Goal: Task Accomplishment & Management: Manage account settings

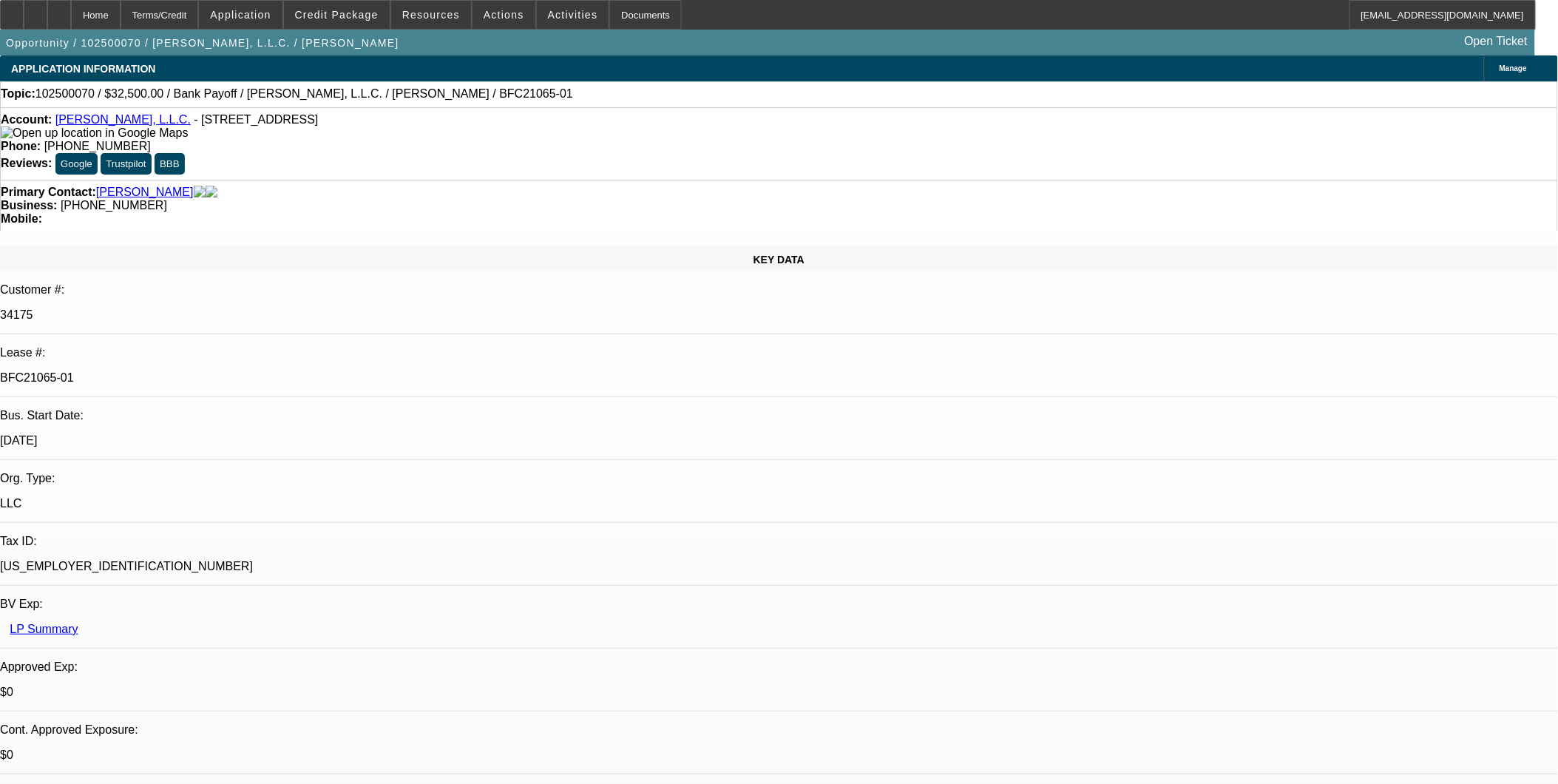
select select "0"
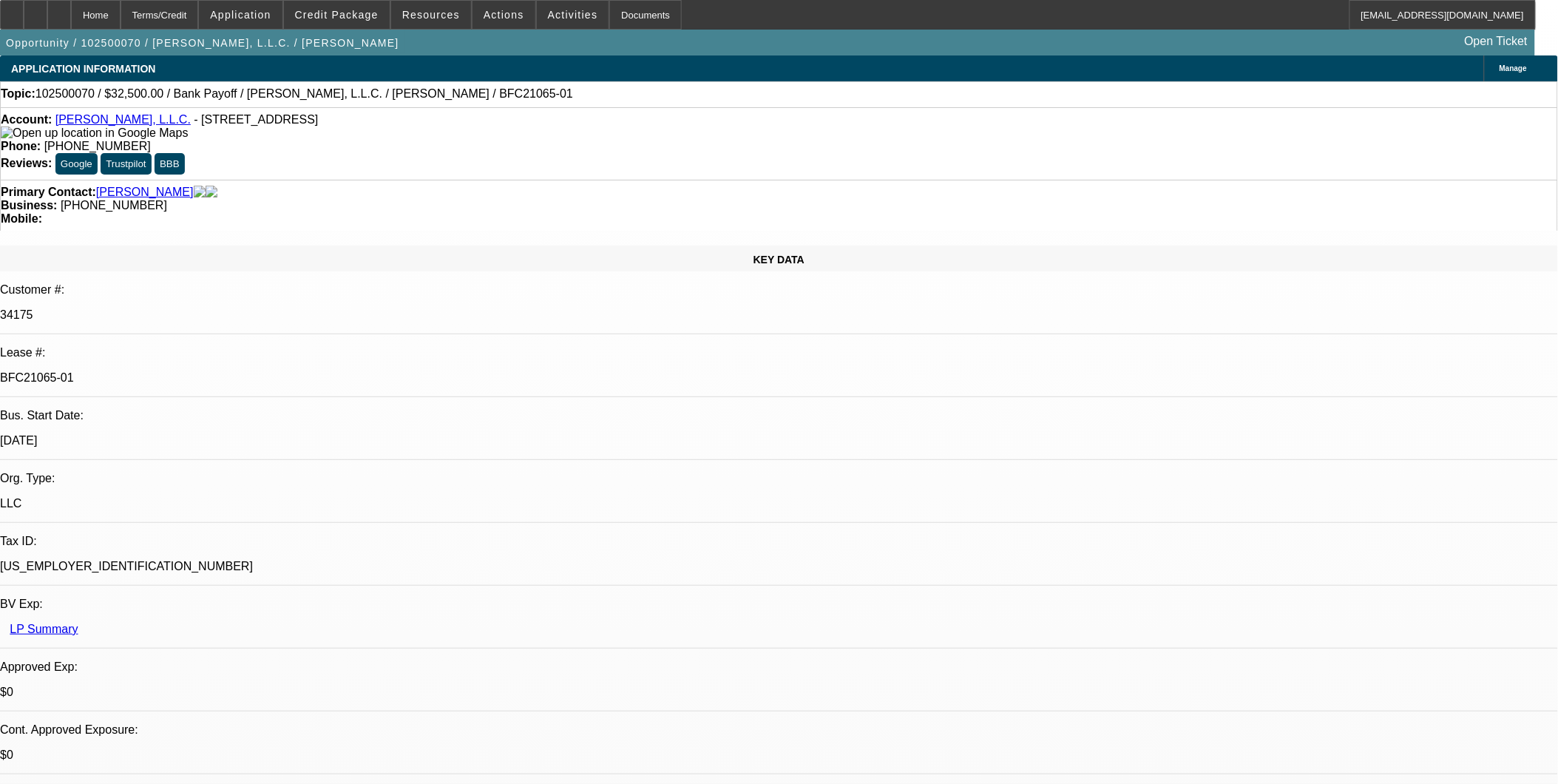
select select "0"
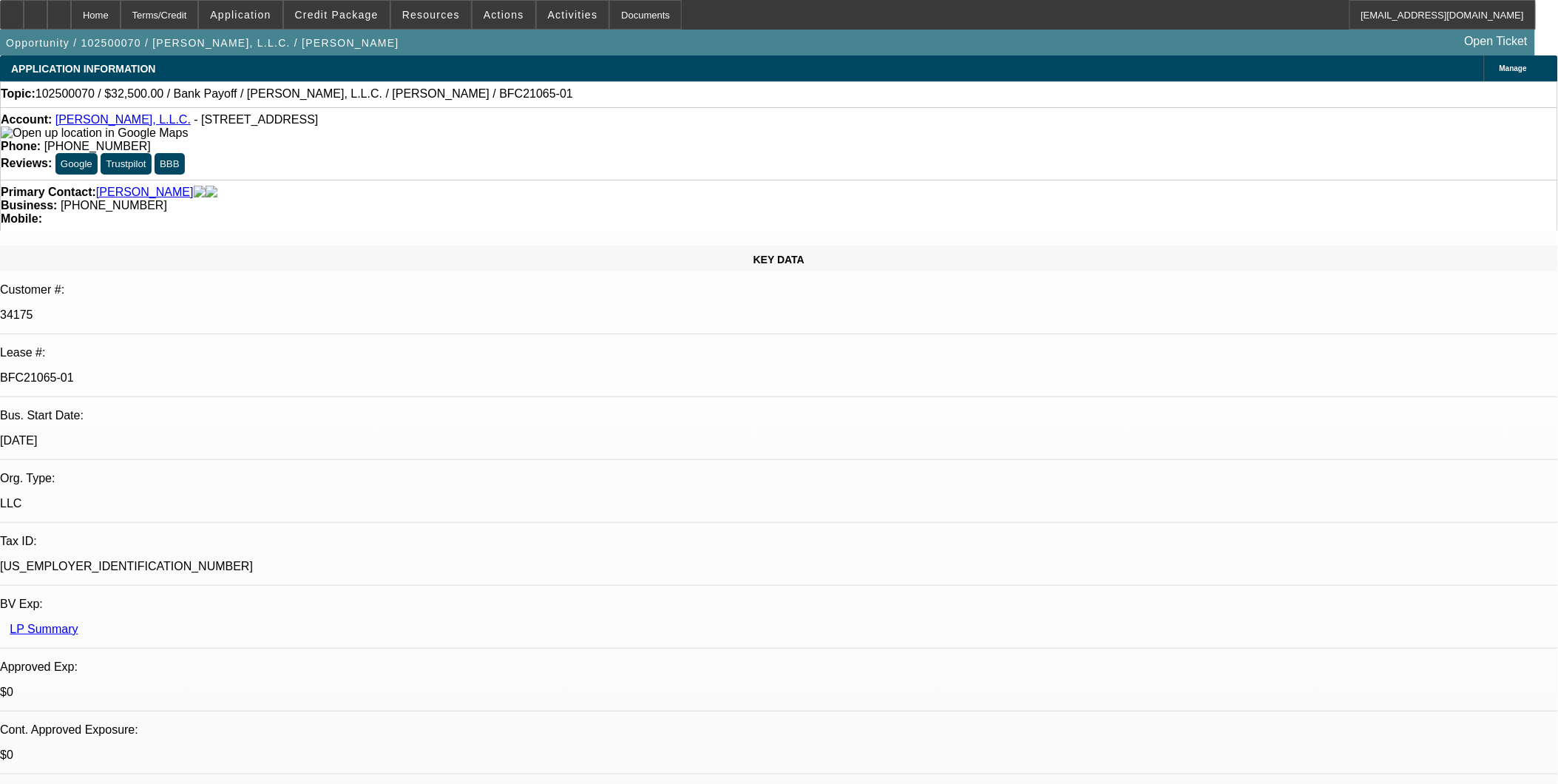
select select "0"
select select "1"
select select "3"
select select "6"
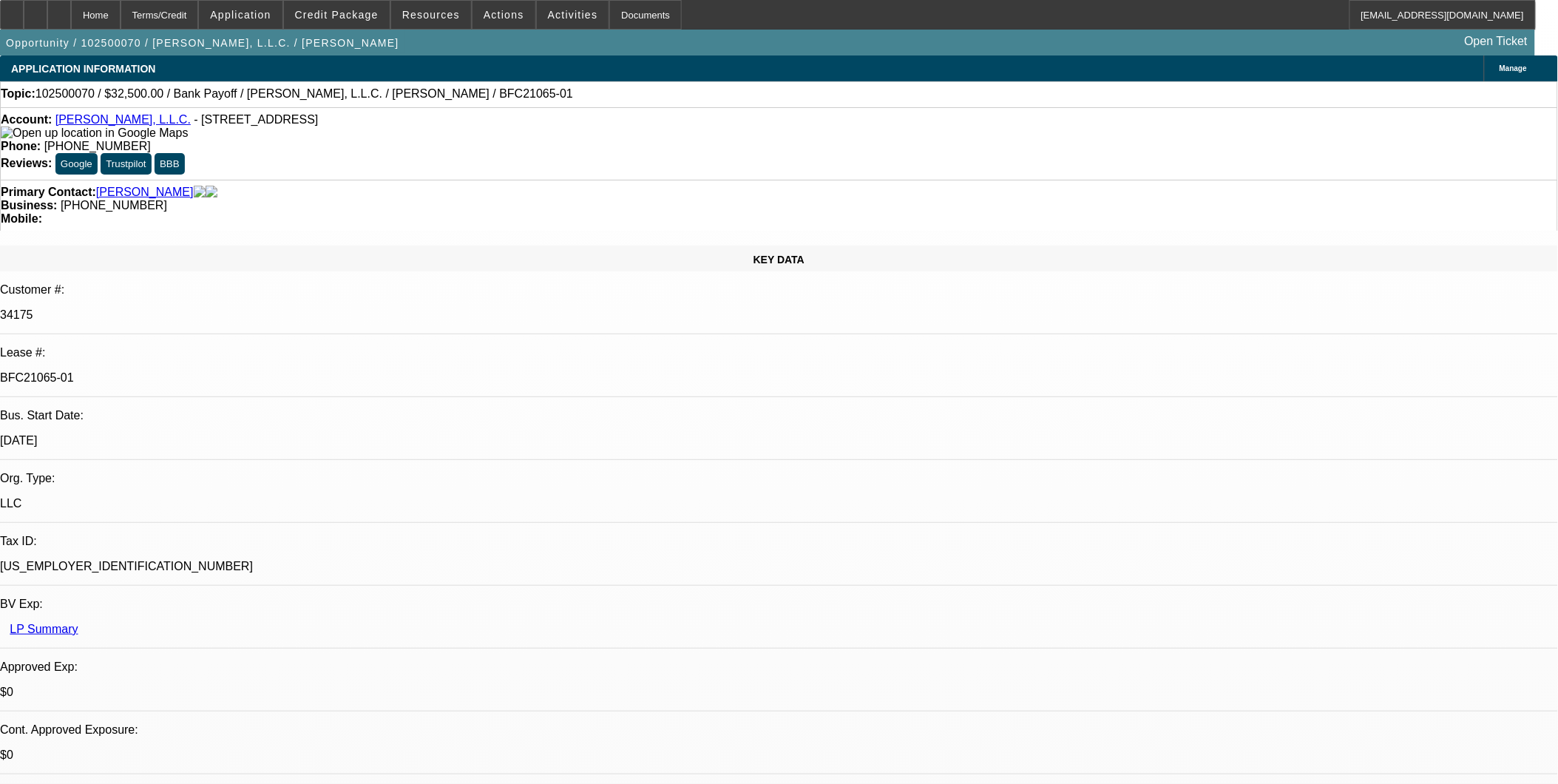
select select "1"
select select "3"
select select "6"
select select "1"
select select "3"
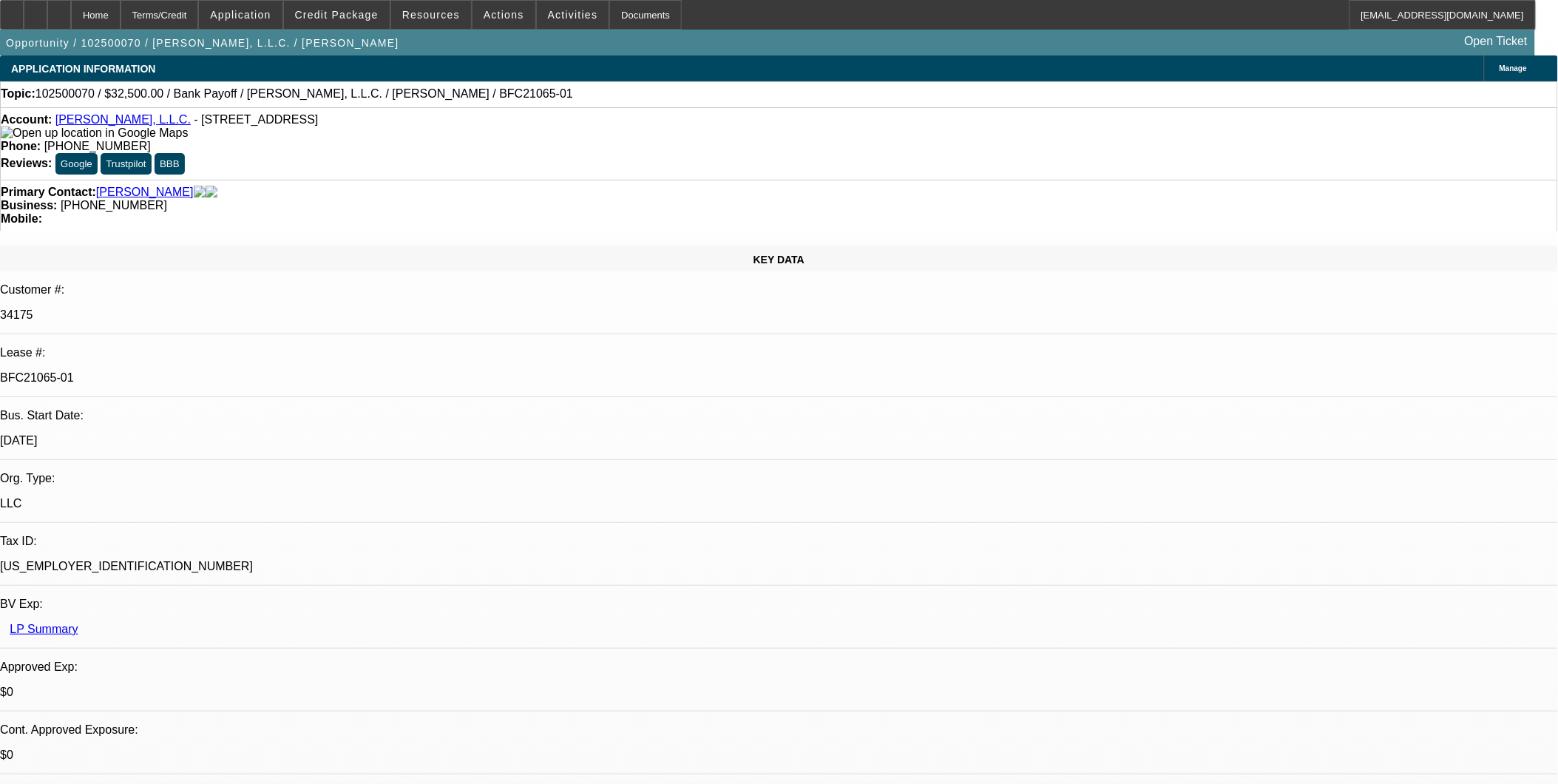
select select "6"
select select "1"
select select "3"
select select "6"
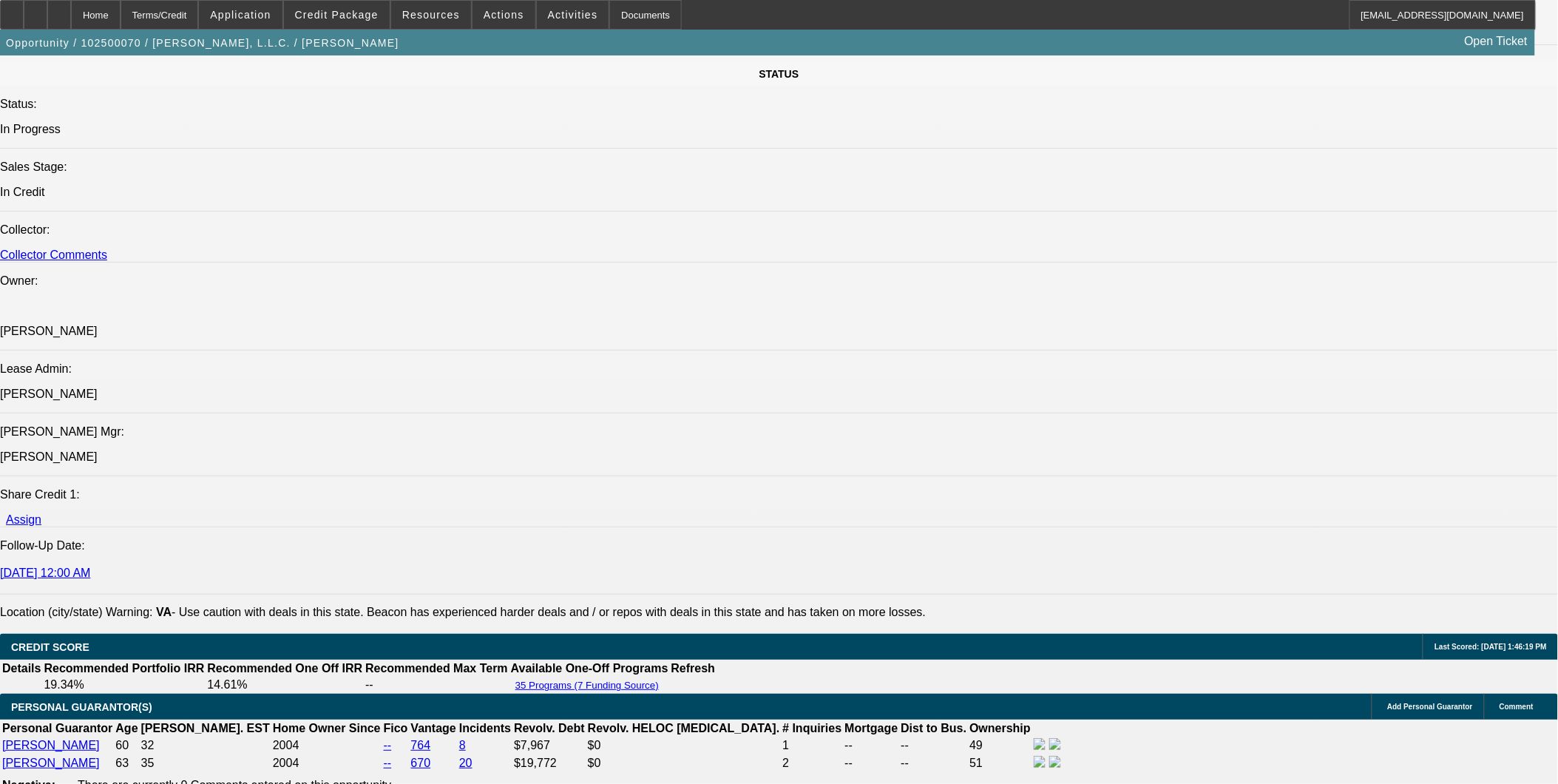
scroll to position [1479, 0]
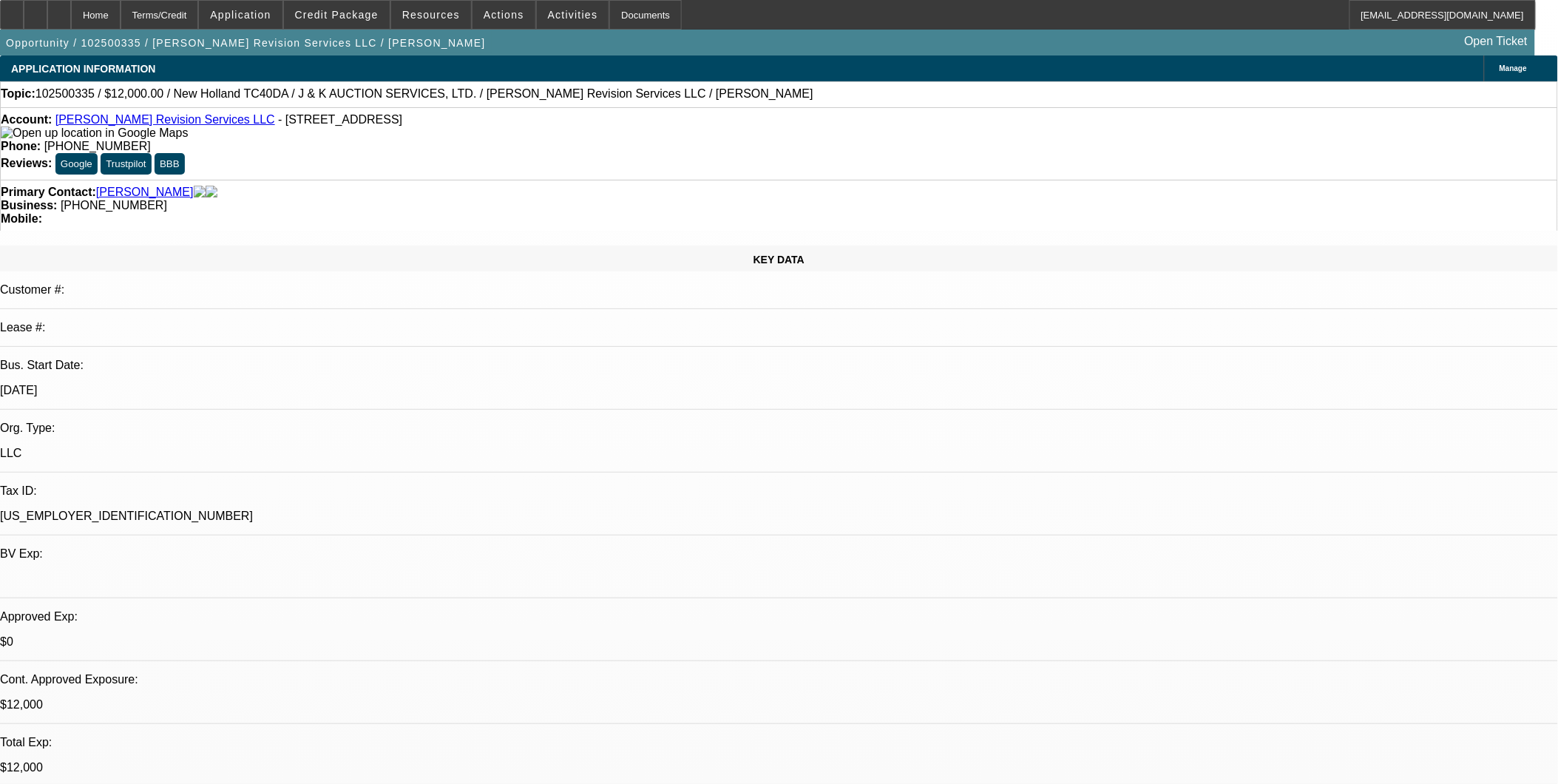
select select "0"
select select "2"
select select "0"
select select "2"
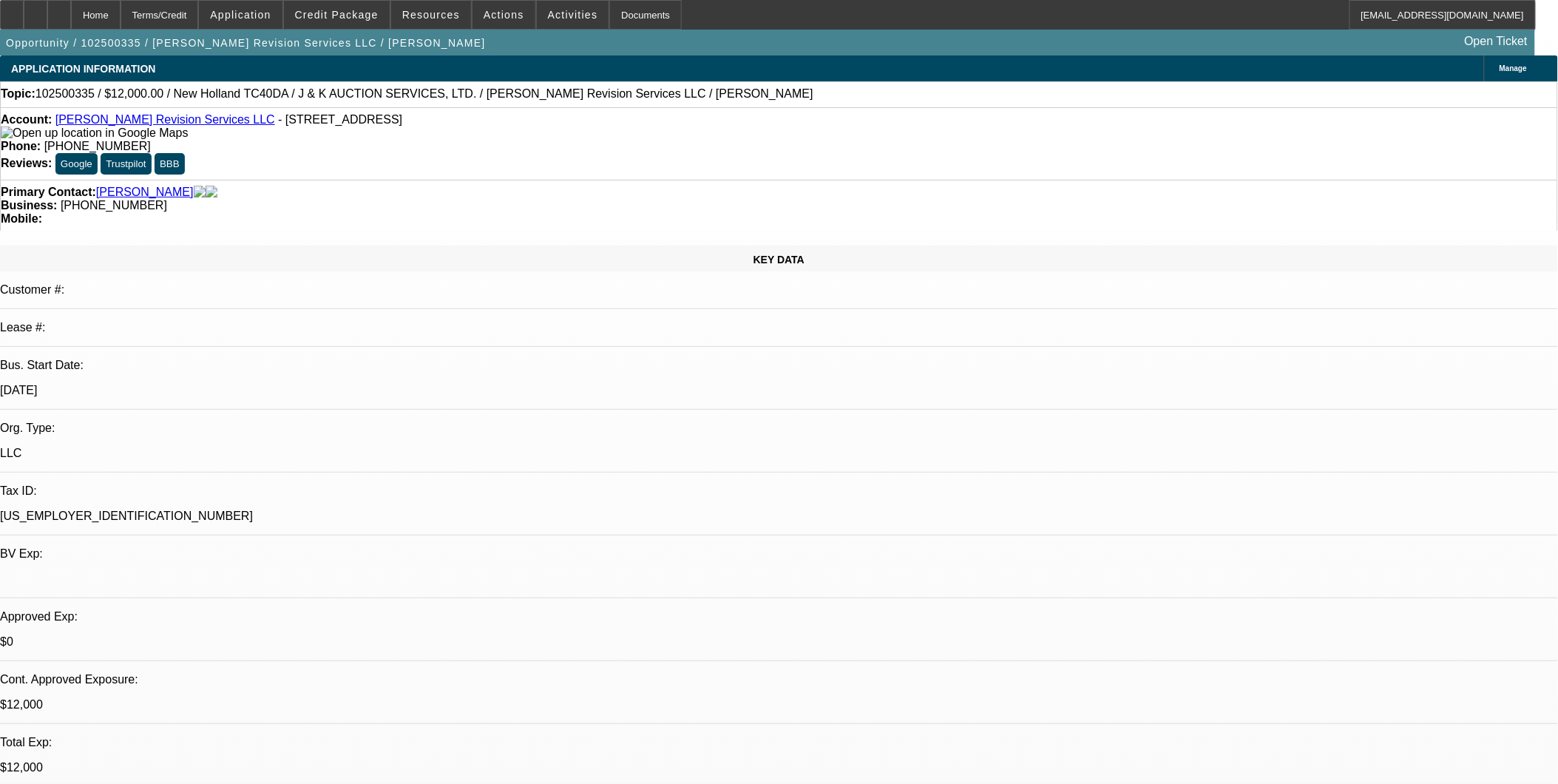
select select "0"
select select "2"
select select "0"
select select "1"
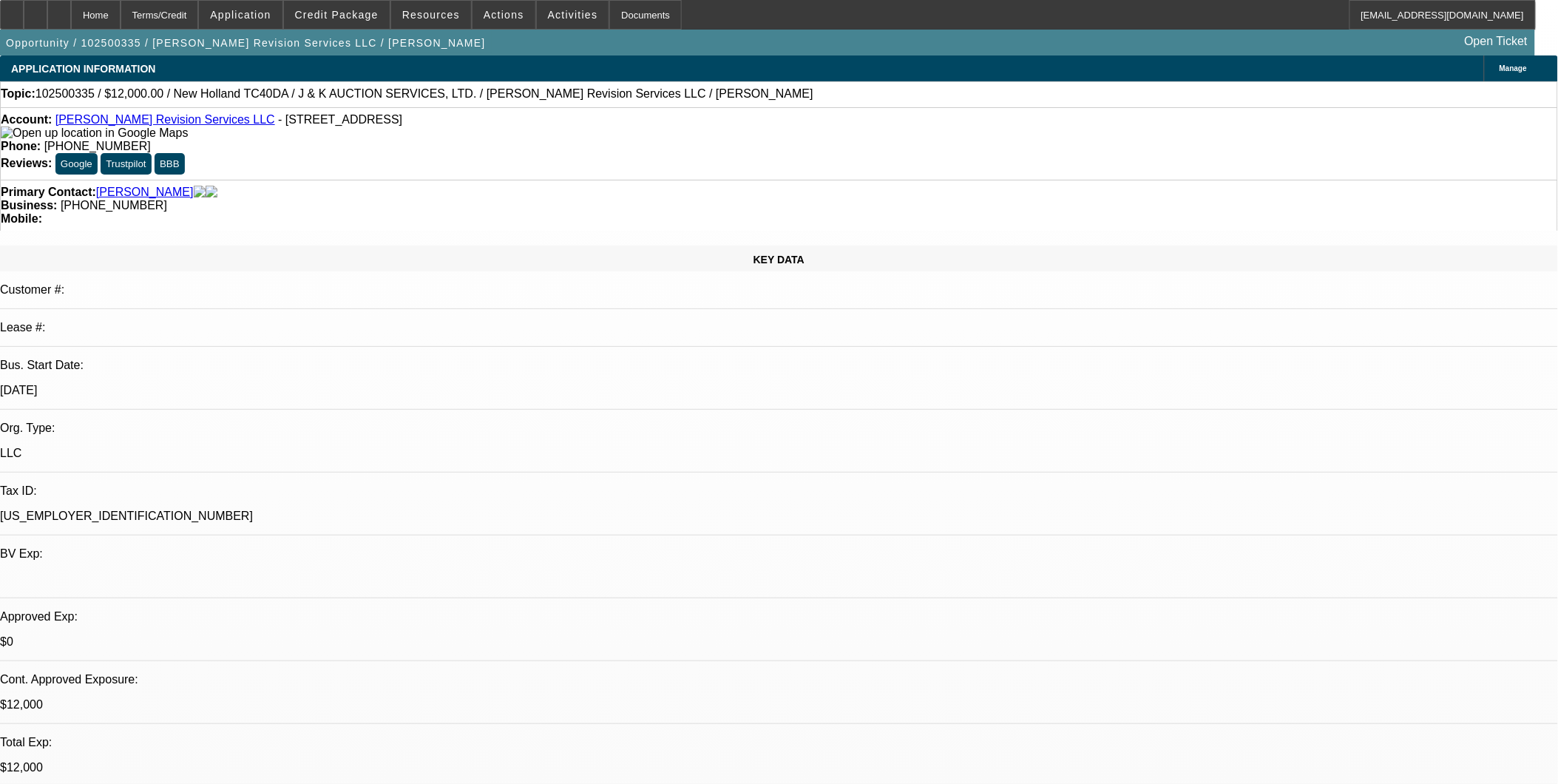
select select "2"
select select "6"
select select "1"
select select "2"
select select "6"
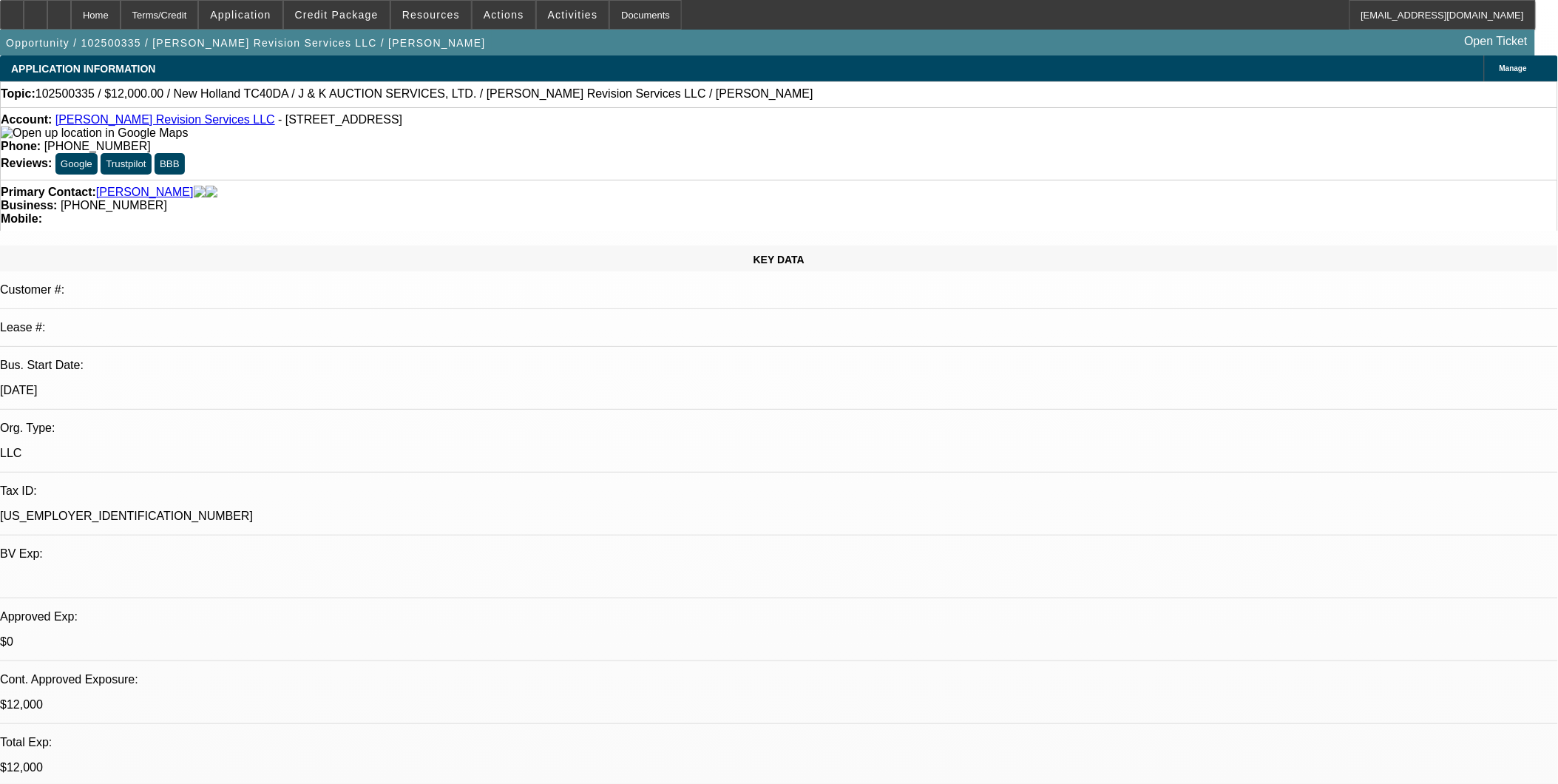
select select "1"
select select "2"
select select "6"
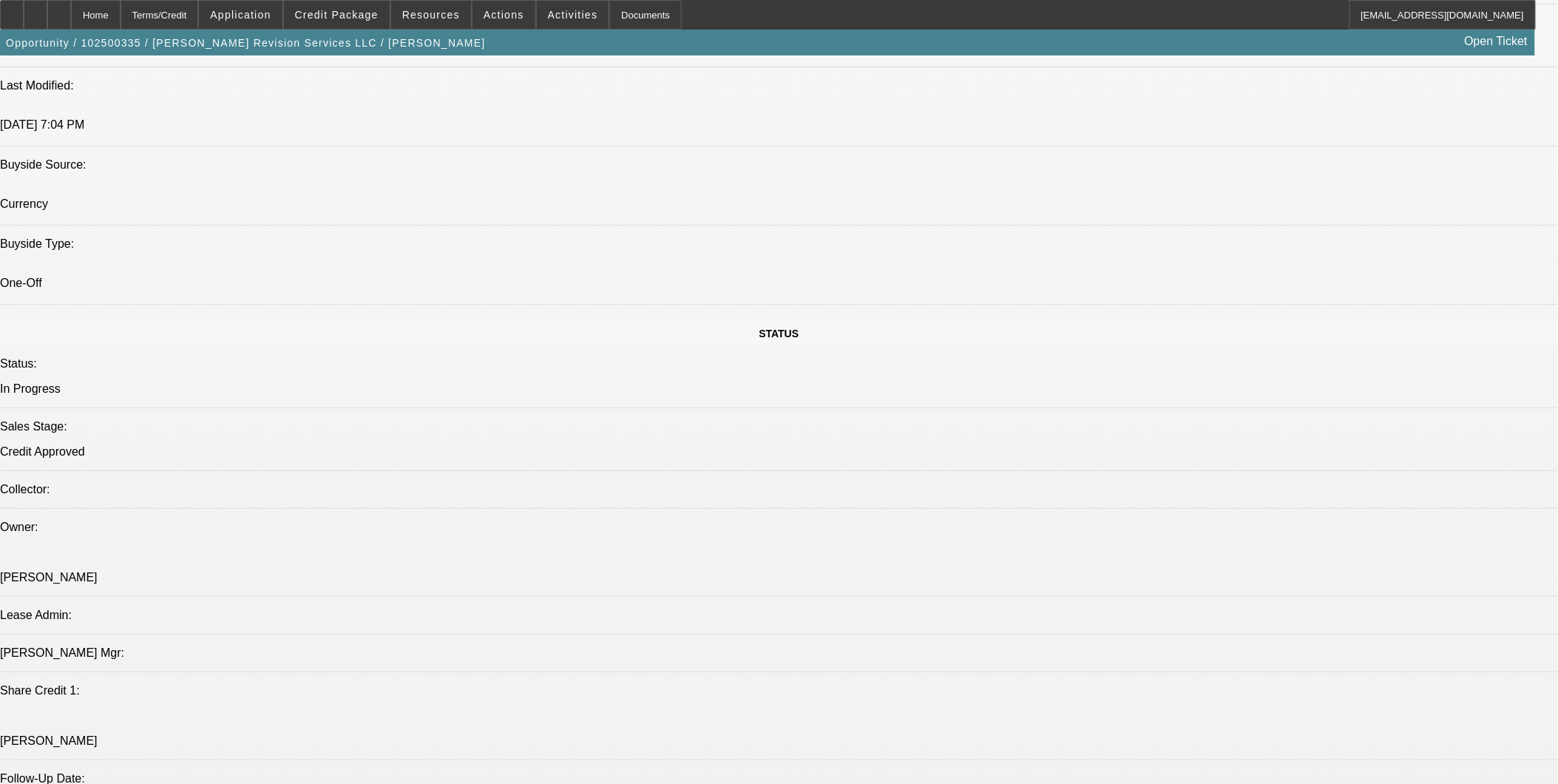
scroll to position [1807, 0]
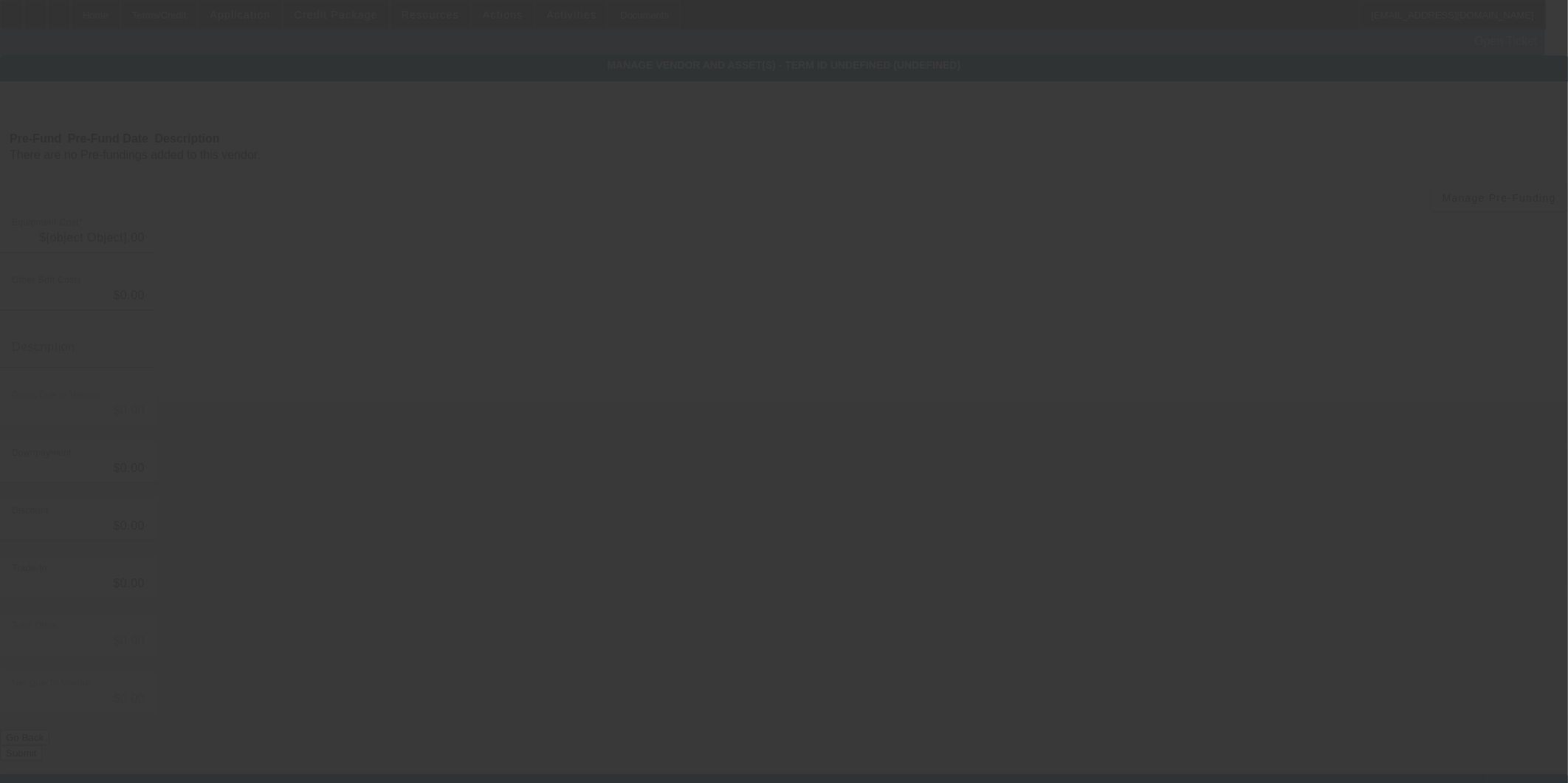
type input "$17,500.00"
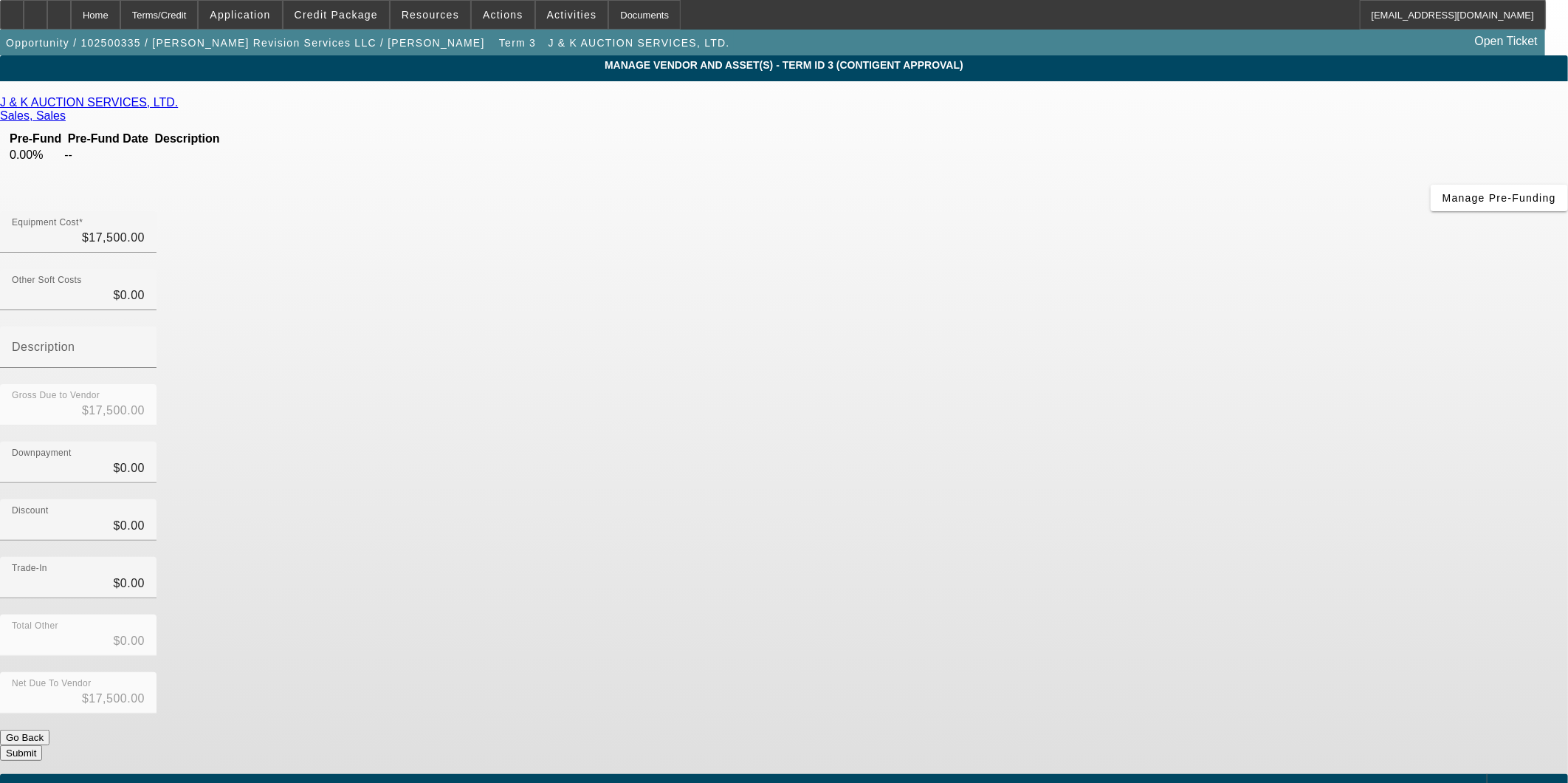
click at [178, 107] on link "J & K AUCTION SERVICES, LTD." at bounding box center [89, 102] width 178 height 13
click at [121, 13] on div "Home" at bounding box center [96, 15] width 50 height 30
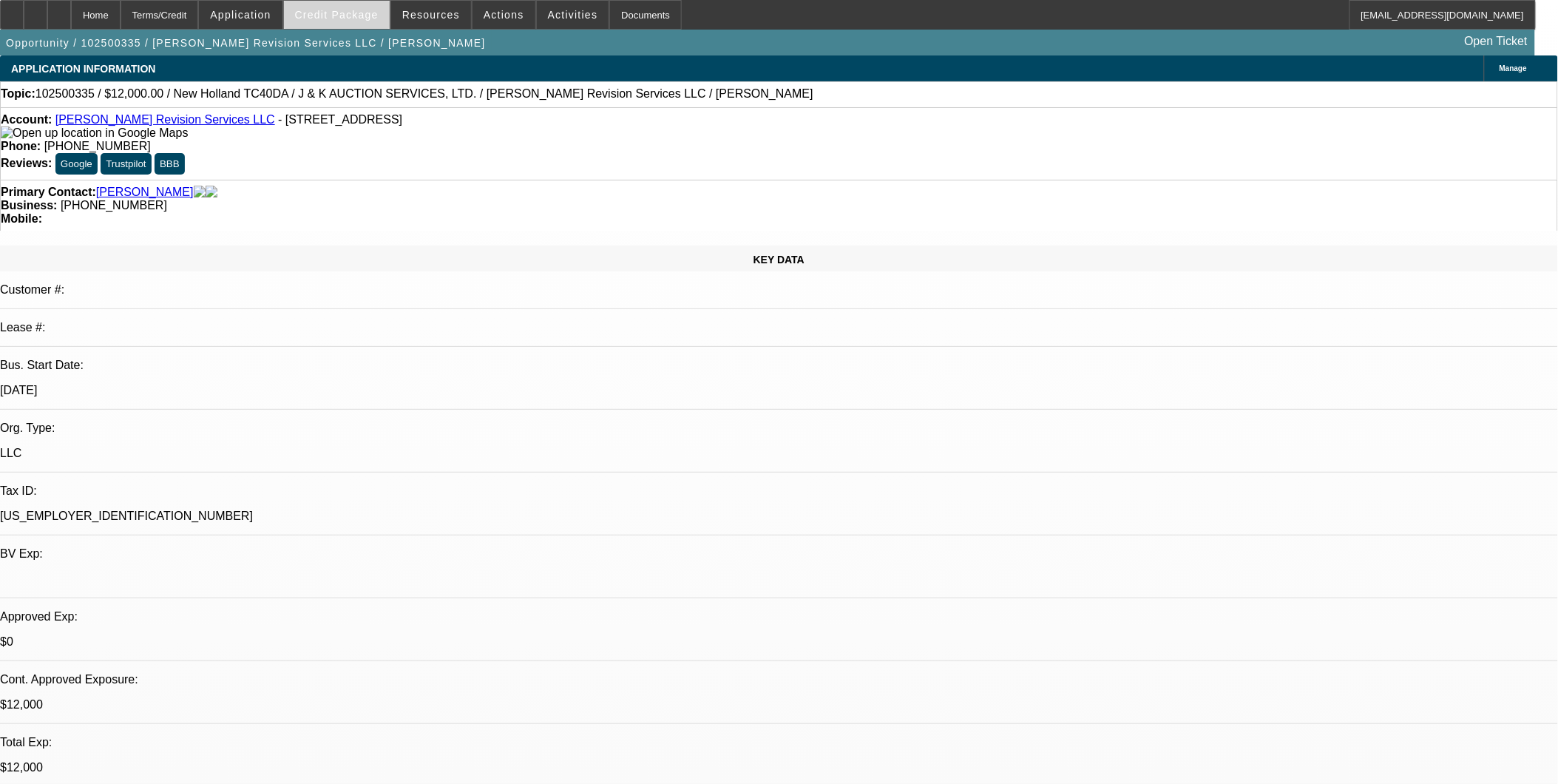
select select "0"
select select "2"
select select "0"
select select "6"
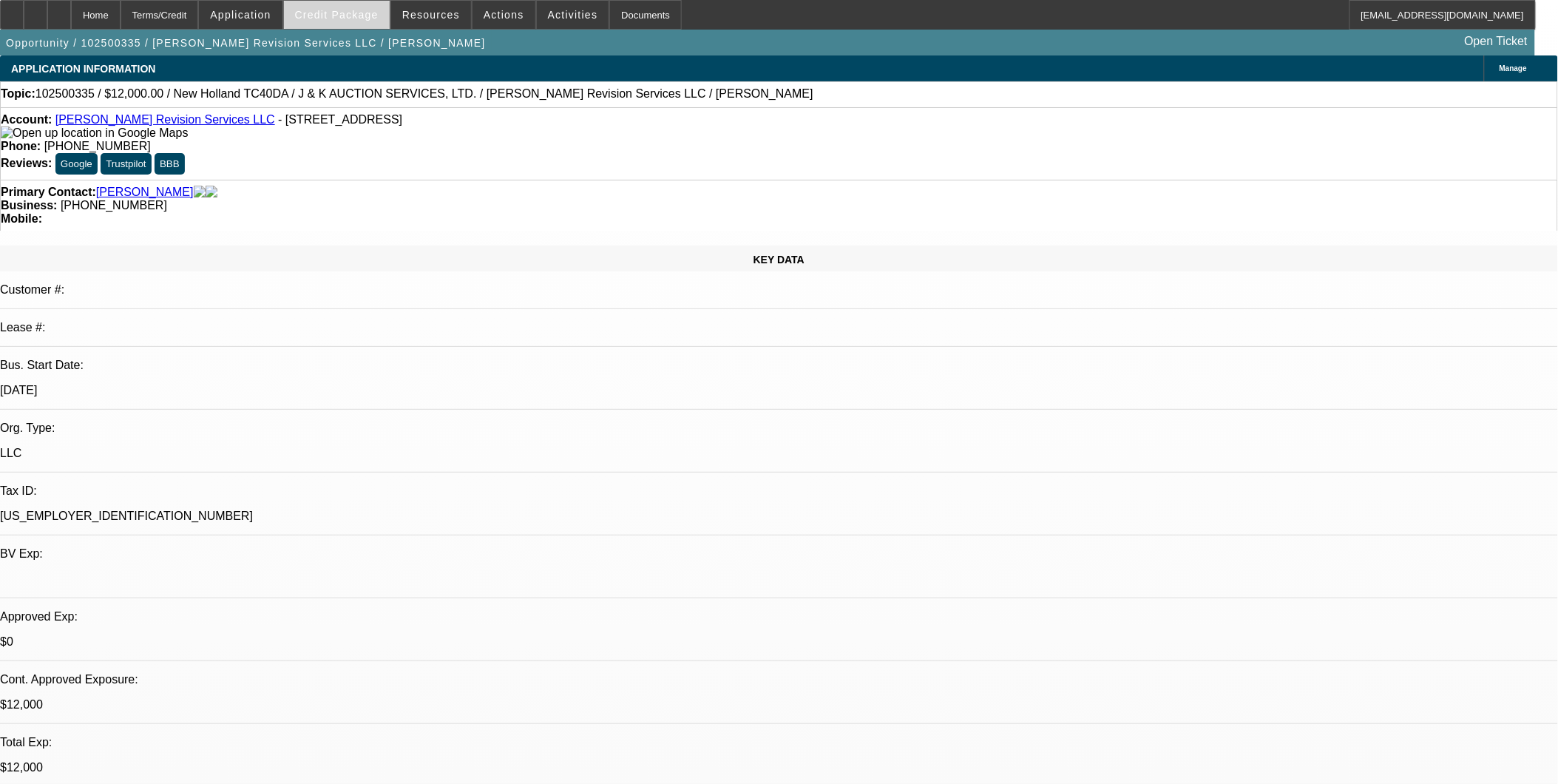
select select "0"
select select "2"
select select "0"
select select "6"
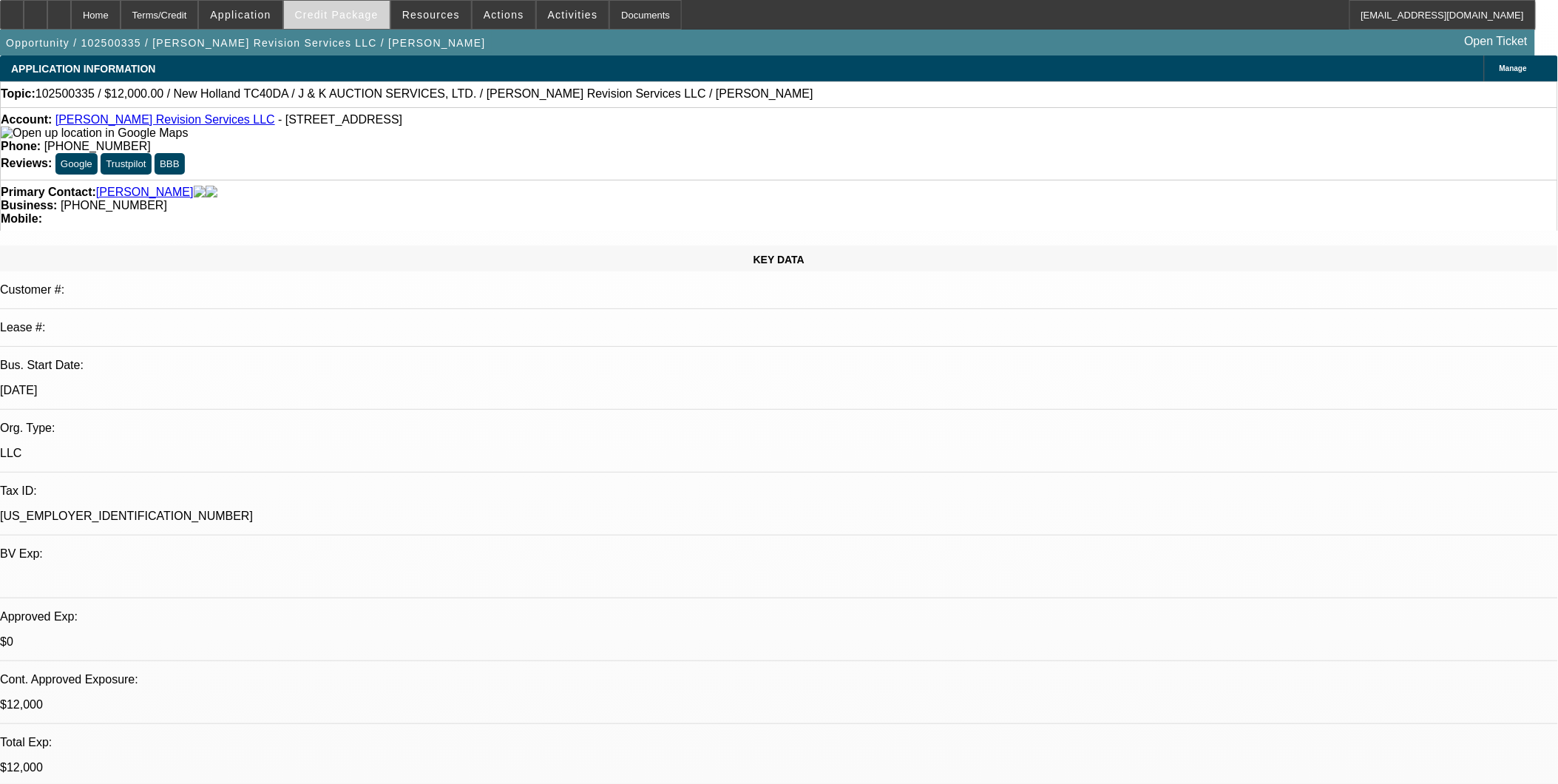
select select "0"
select select "2"
select select "0"
select select "6"
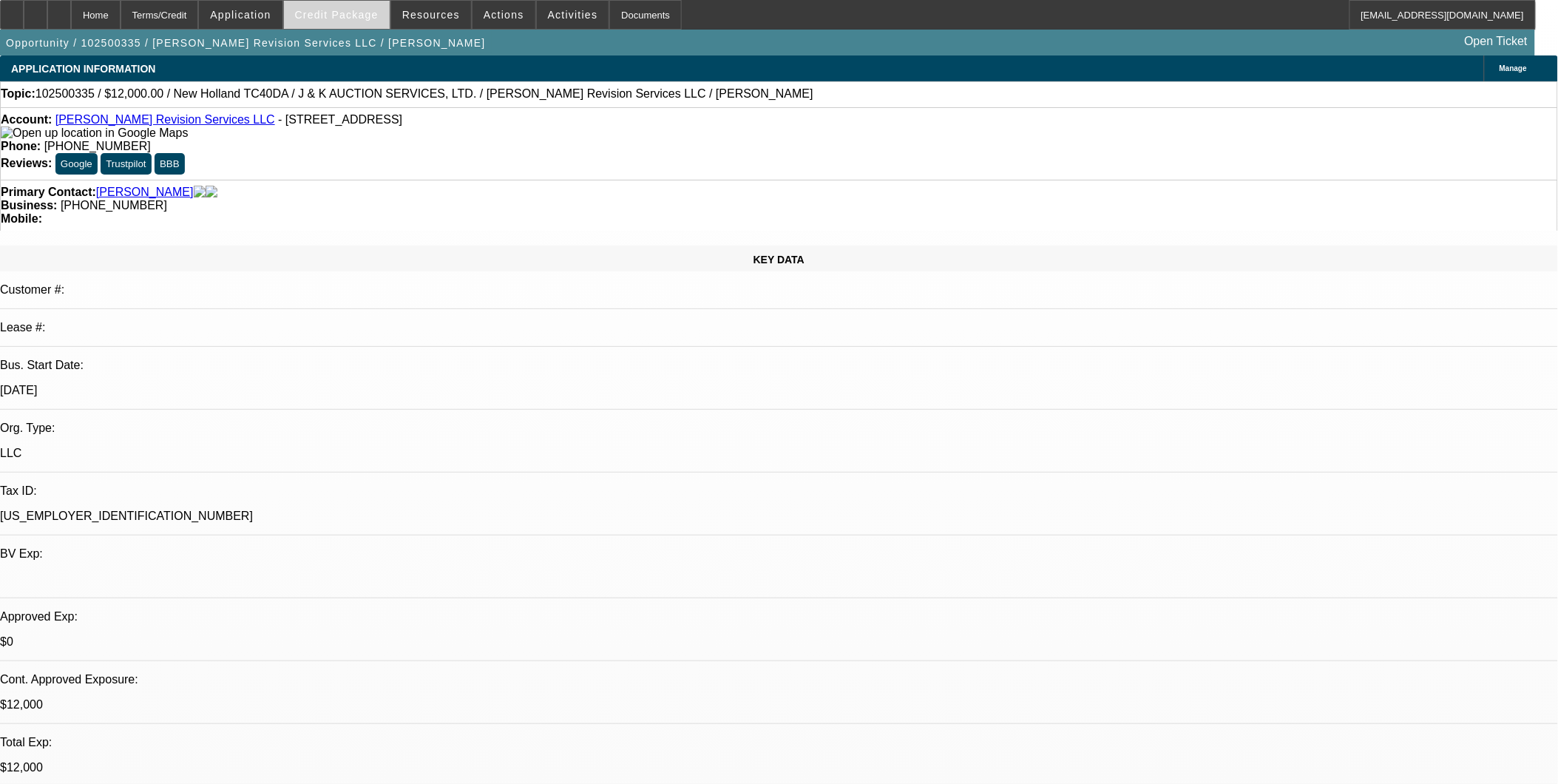
click at [362, 13] on span "Credit Package" at bounding box center [337, 15] width 84 height 12
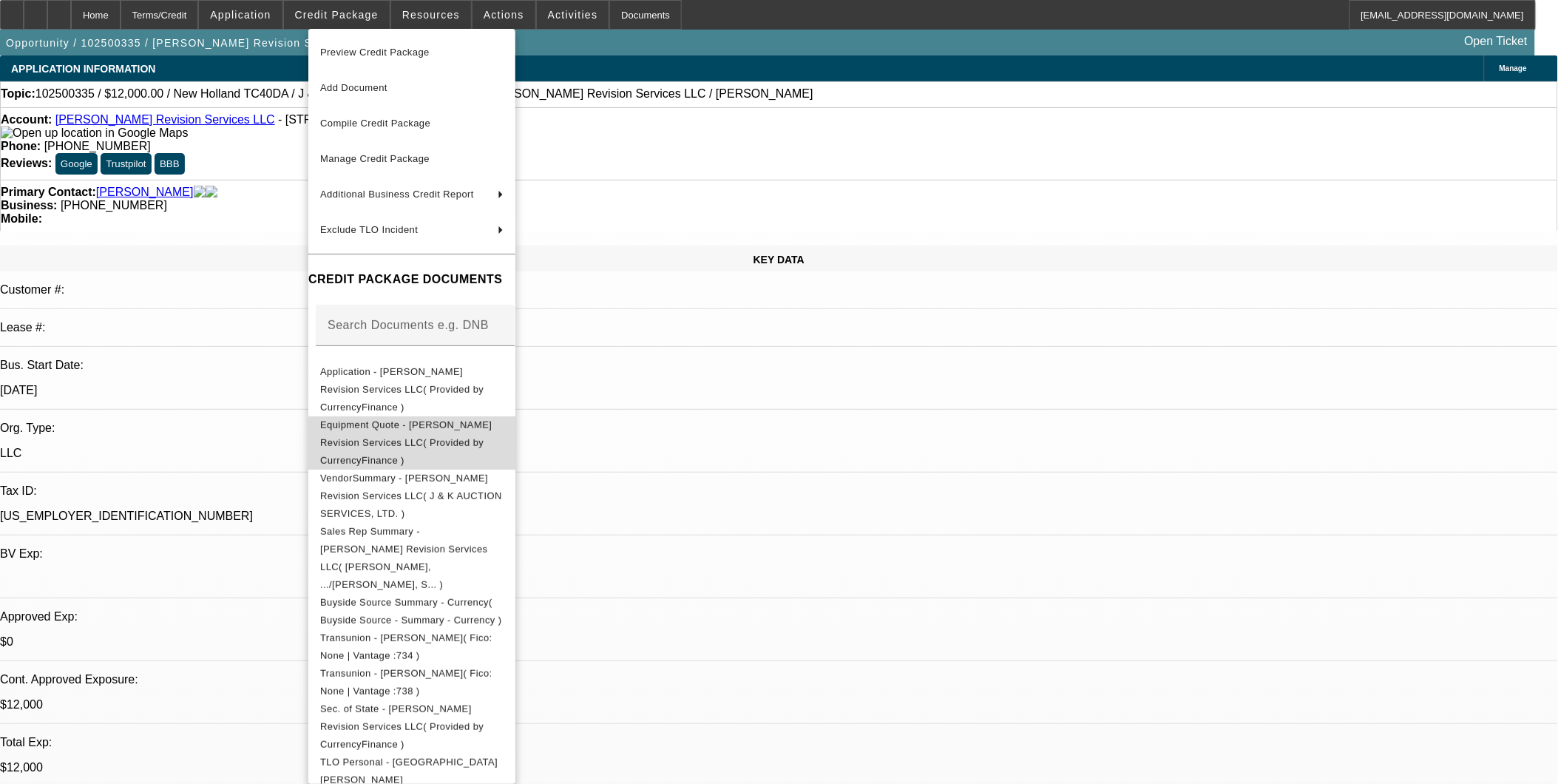
click at [492, 418] on span "Equipment Quote - [PERSON_NAME] Revision Services LLC( Provided by CurrencyFina…" at bounding box center [406, 441] width 172 height 47
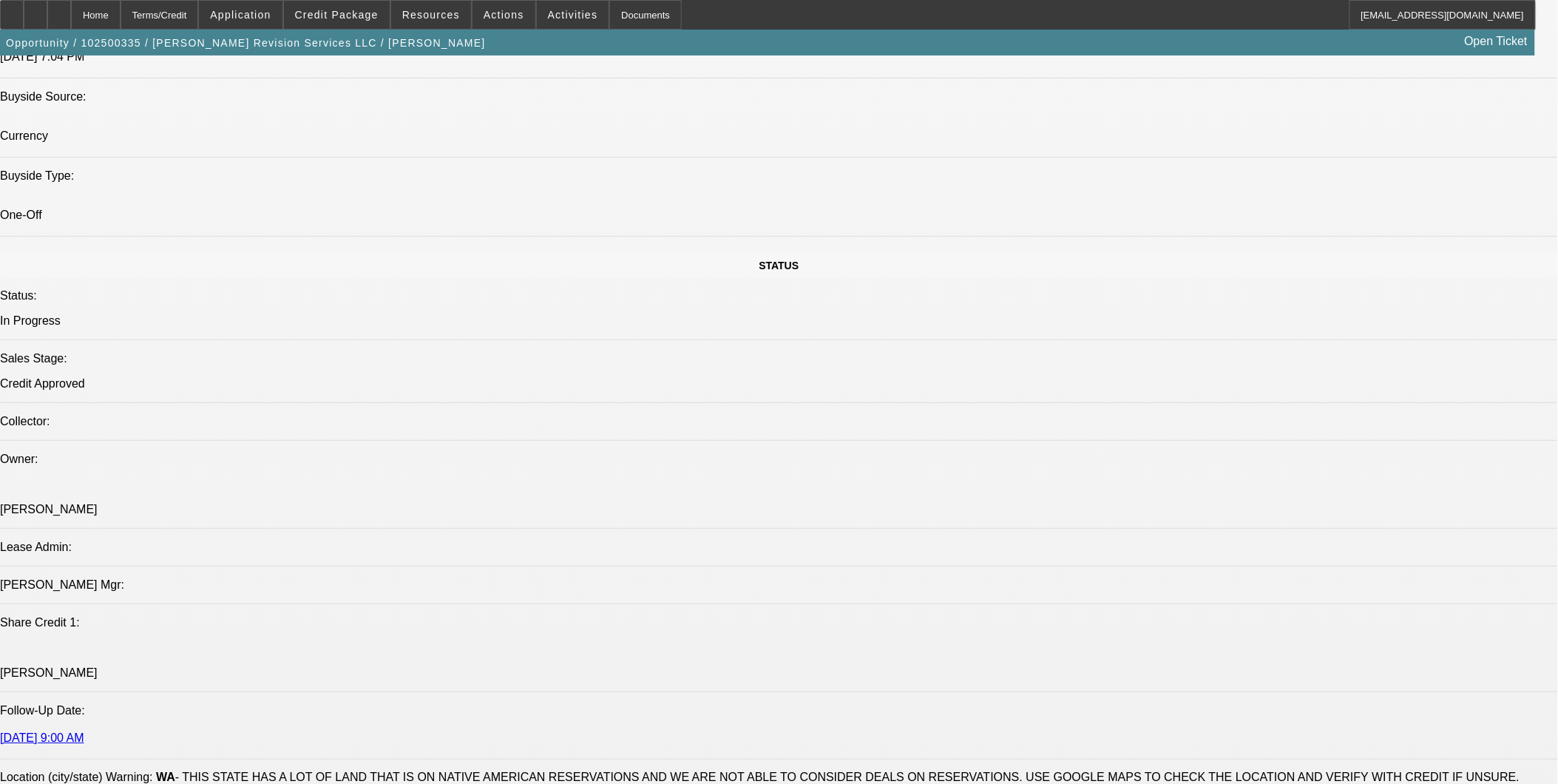
scroll to position [1561, 0]
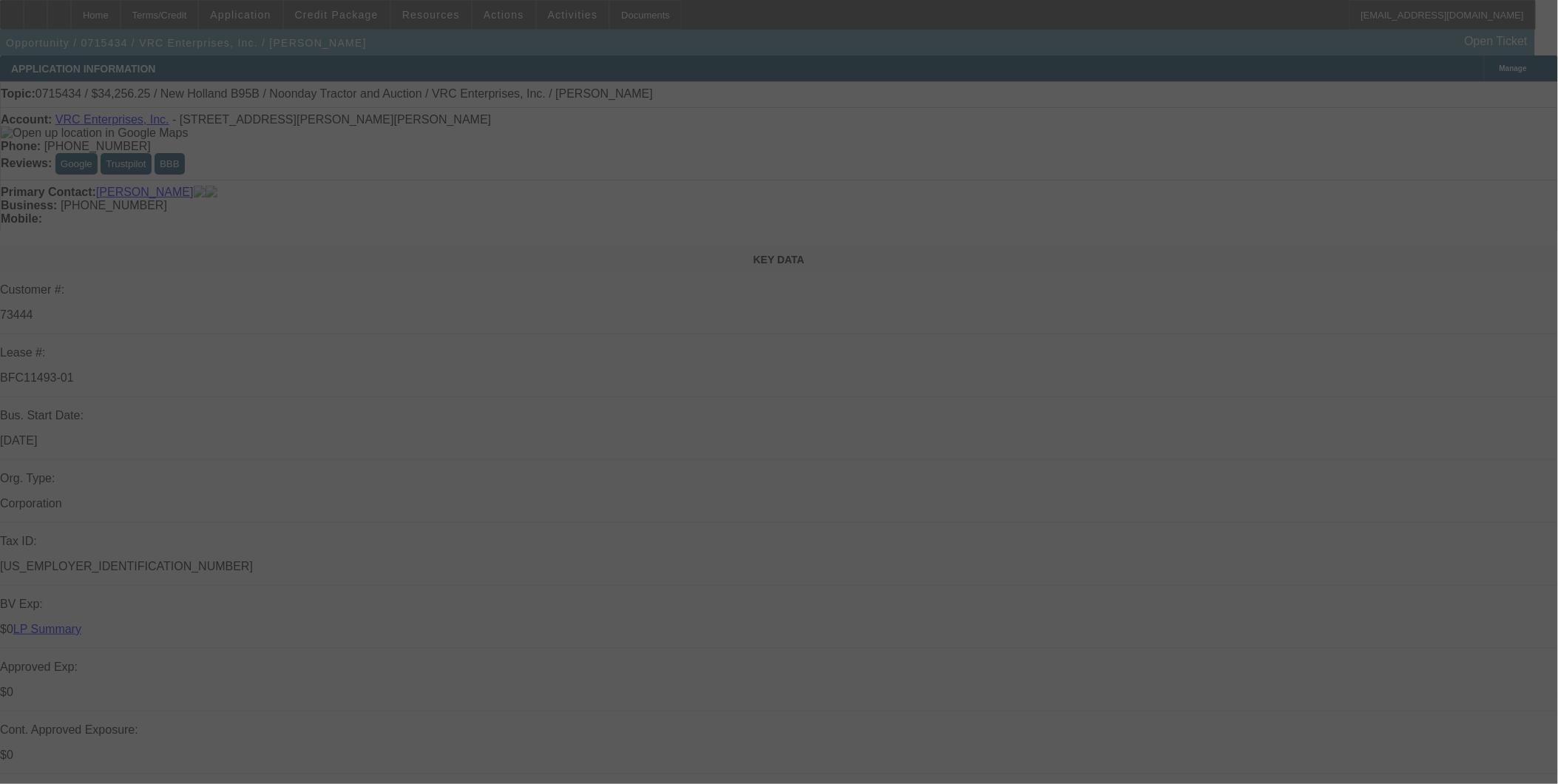
click at [362, 18] on div at bounding box center [779, 392] width 1558 height 784
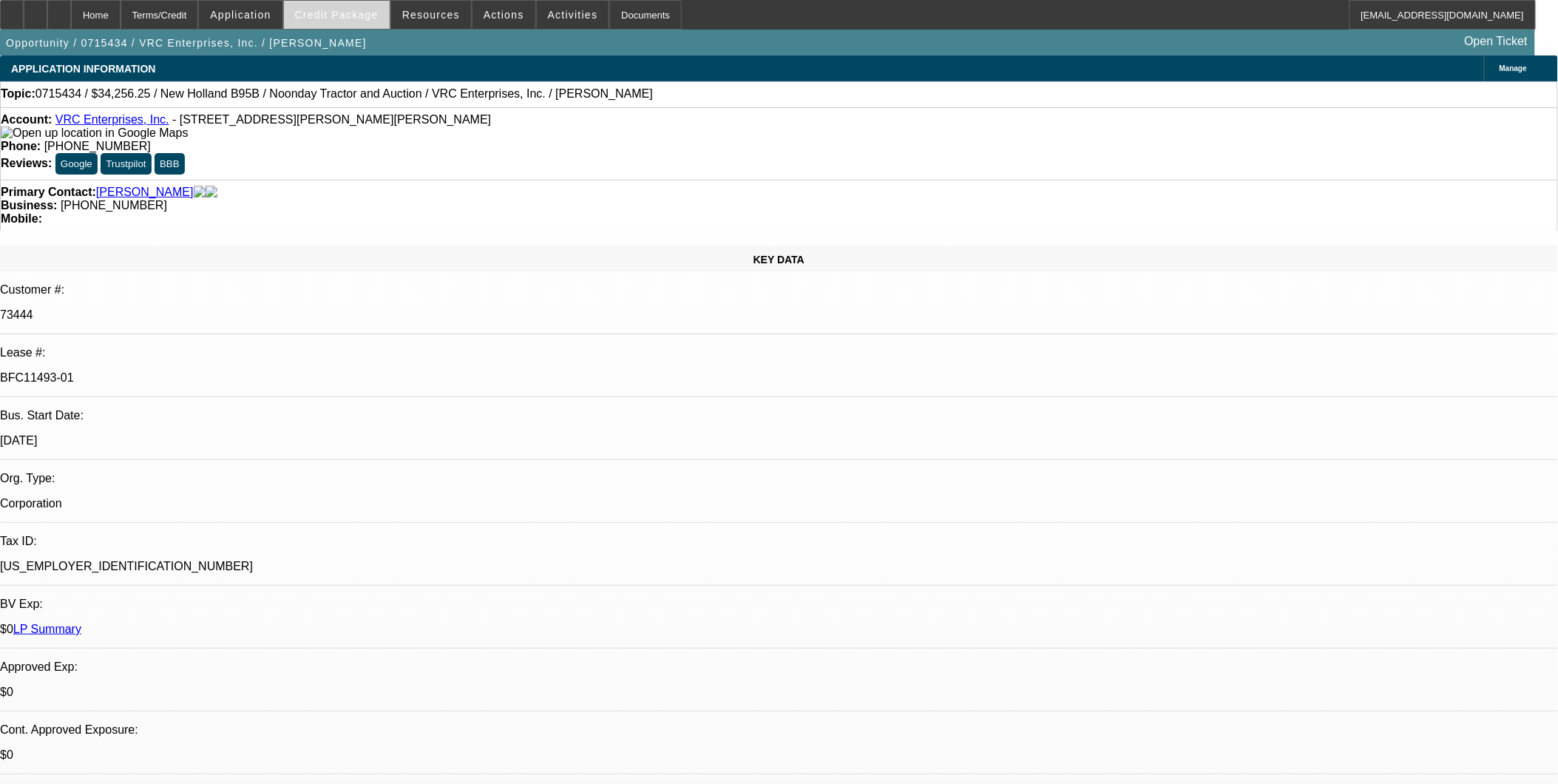
select select "0"
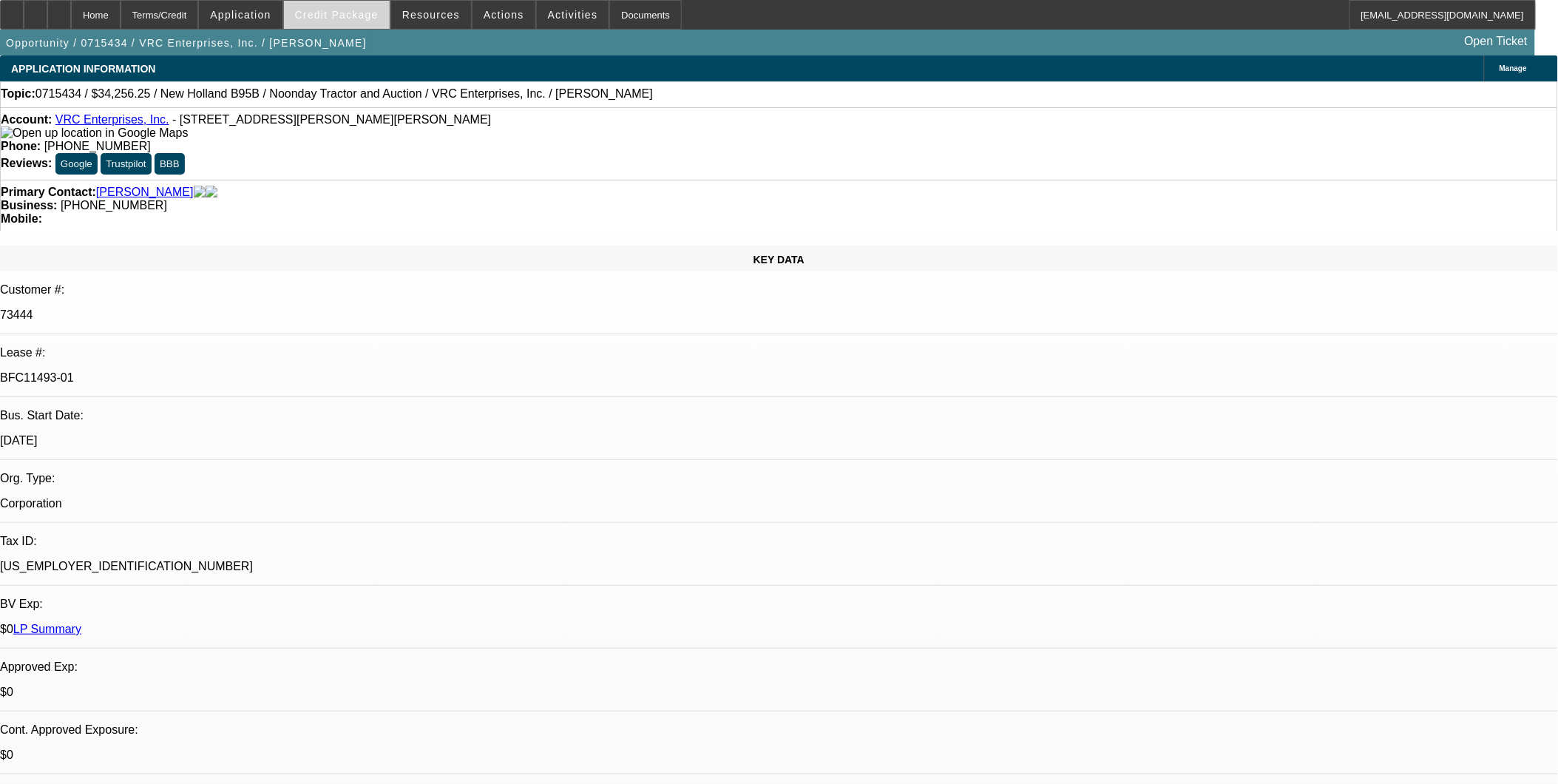
select select "0"
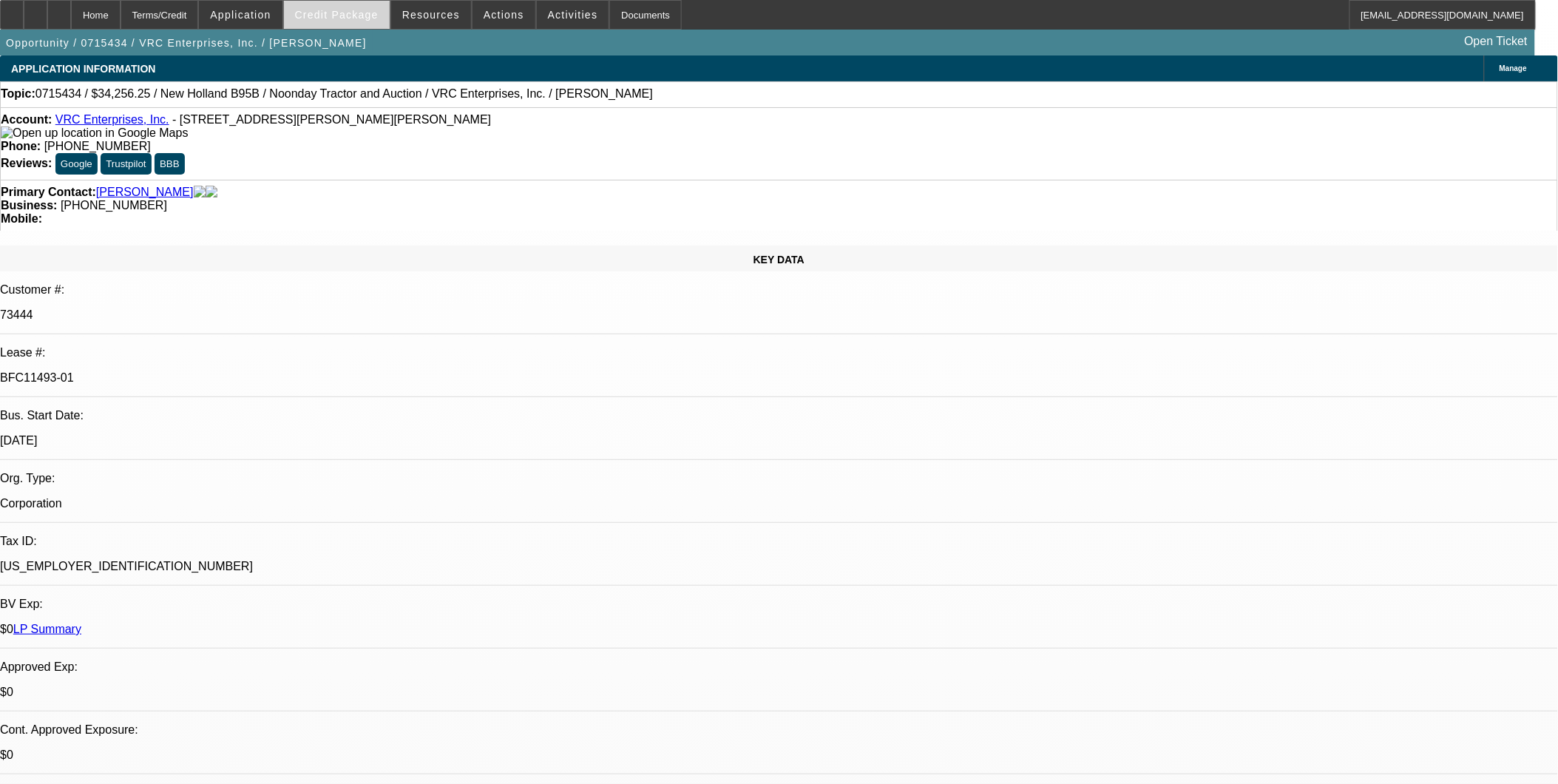
select select "0"
select select "1"
select select "6"
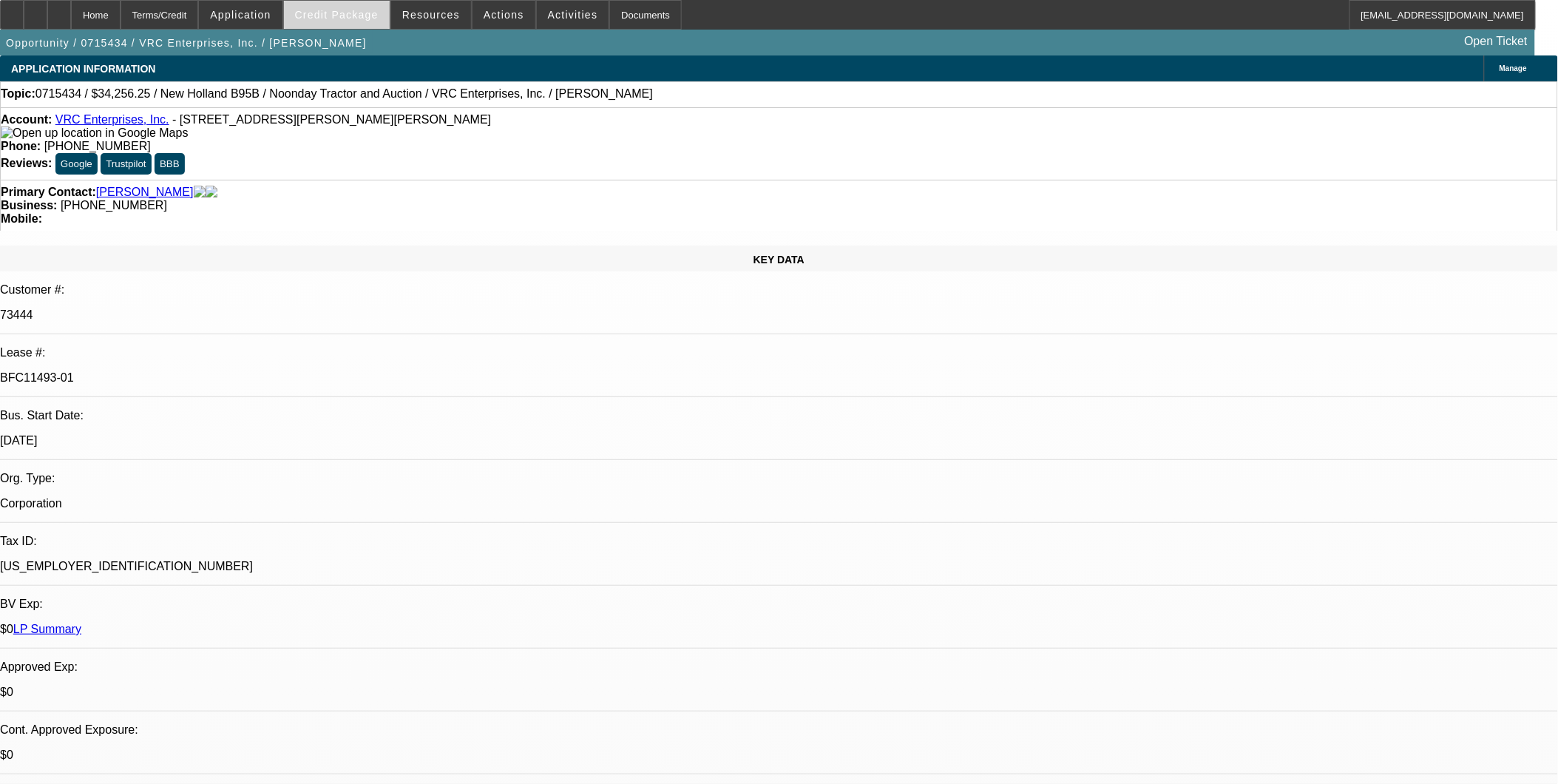
select select "1"
select select "6"
select select "1"
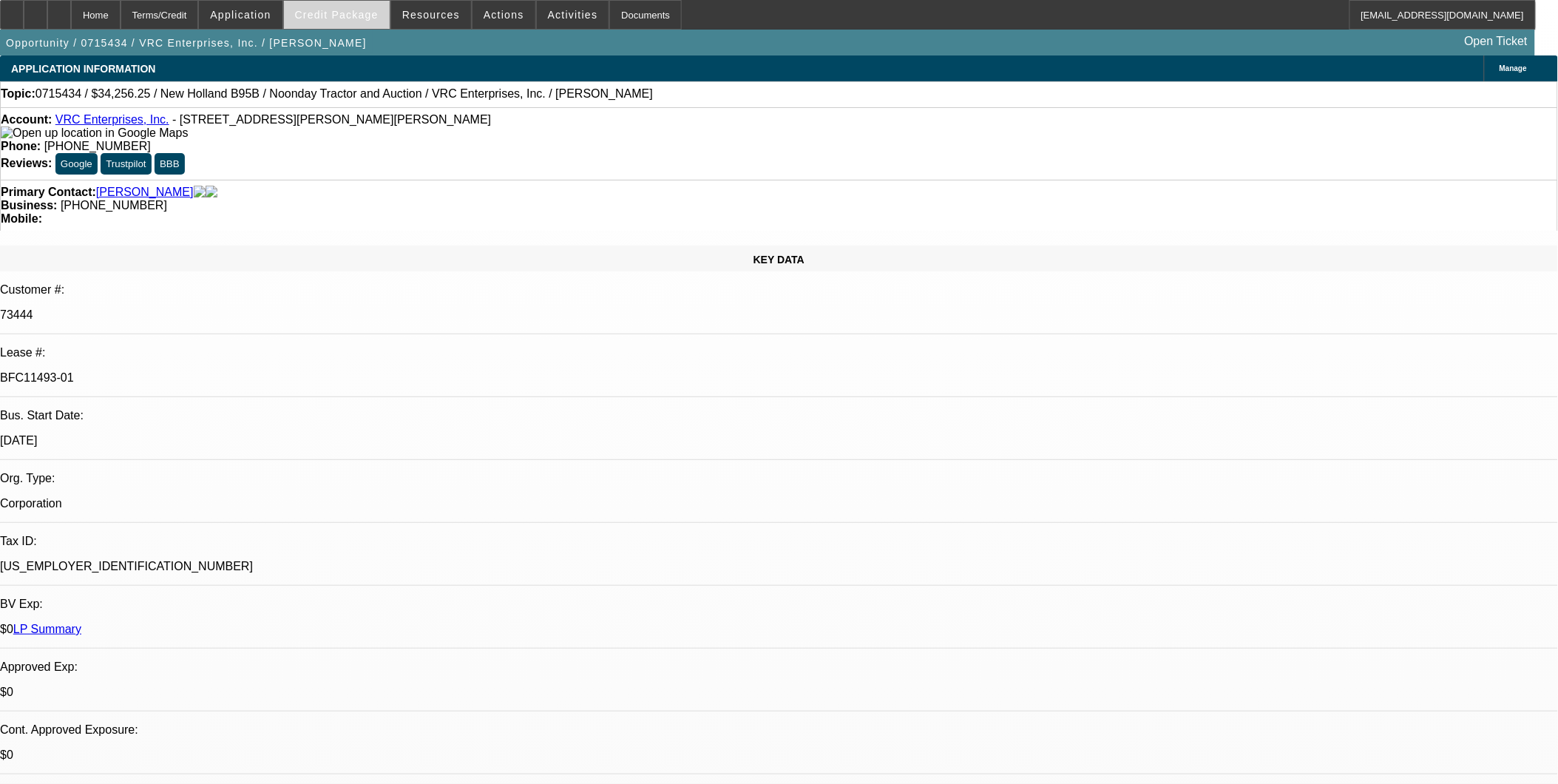
select select "6"
select select "1"
select select "4"
click at [367, 13] on span "Credit Package" at bounding box center [337, 15] width 84 height 12
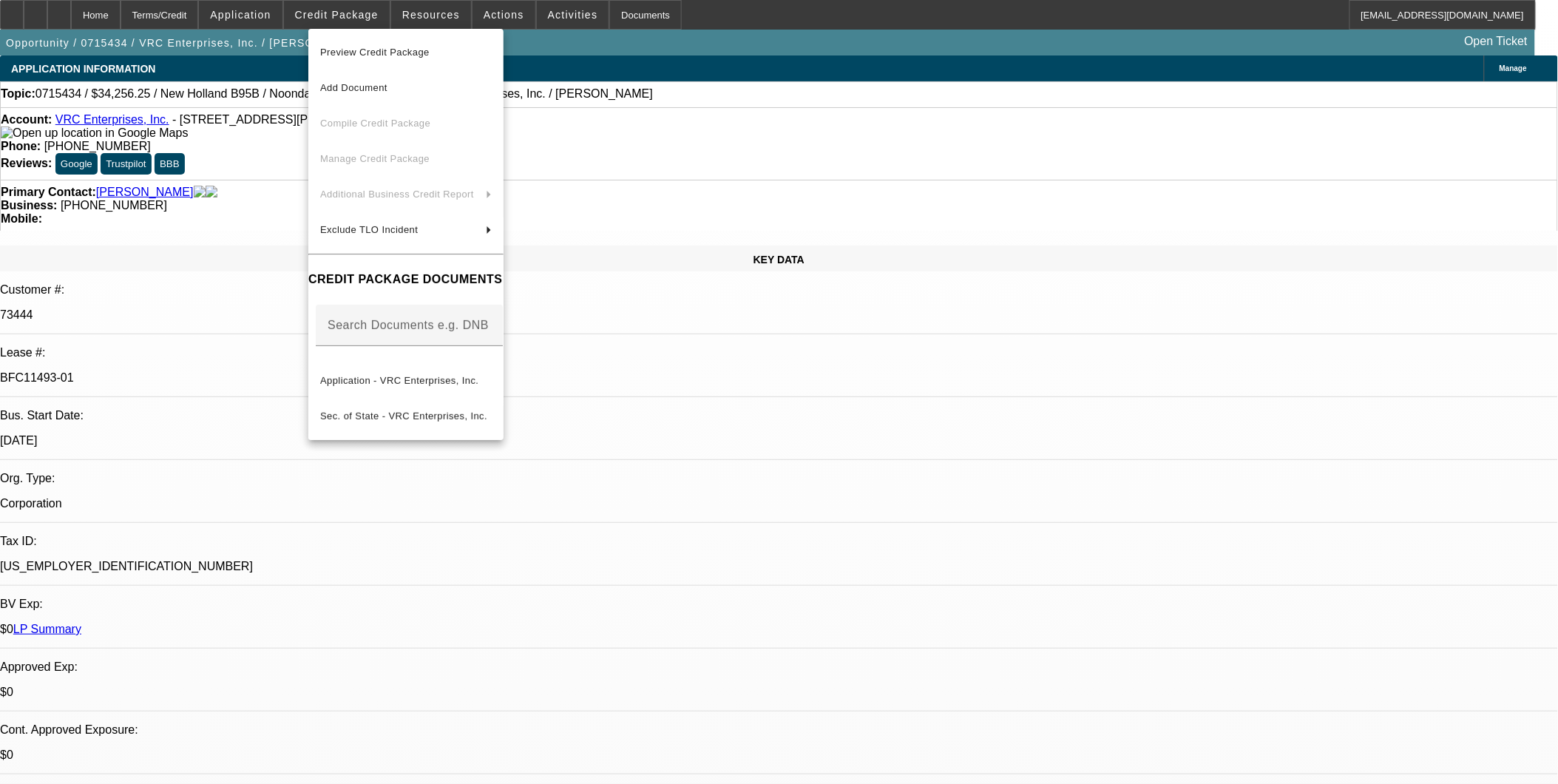
click at [798, 440] on div at bounding box center [779, 392] width 1558 height 784
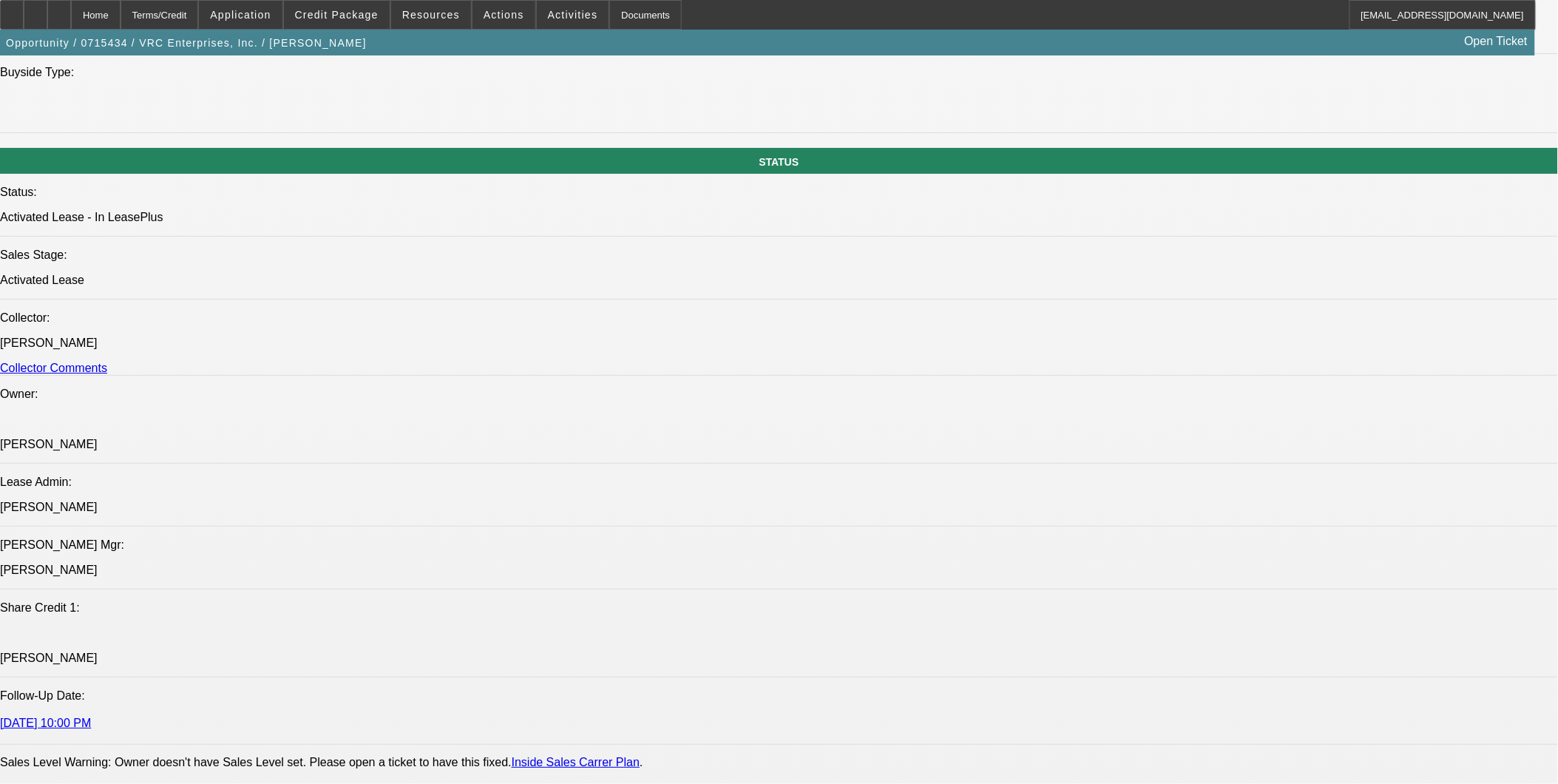
scroll to position [1643, 0]
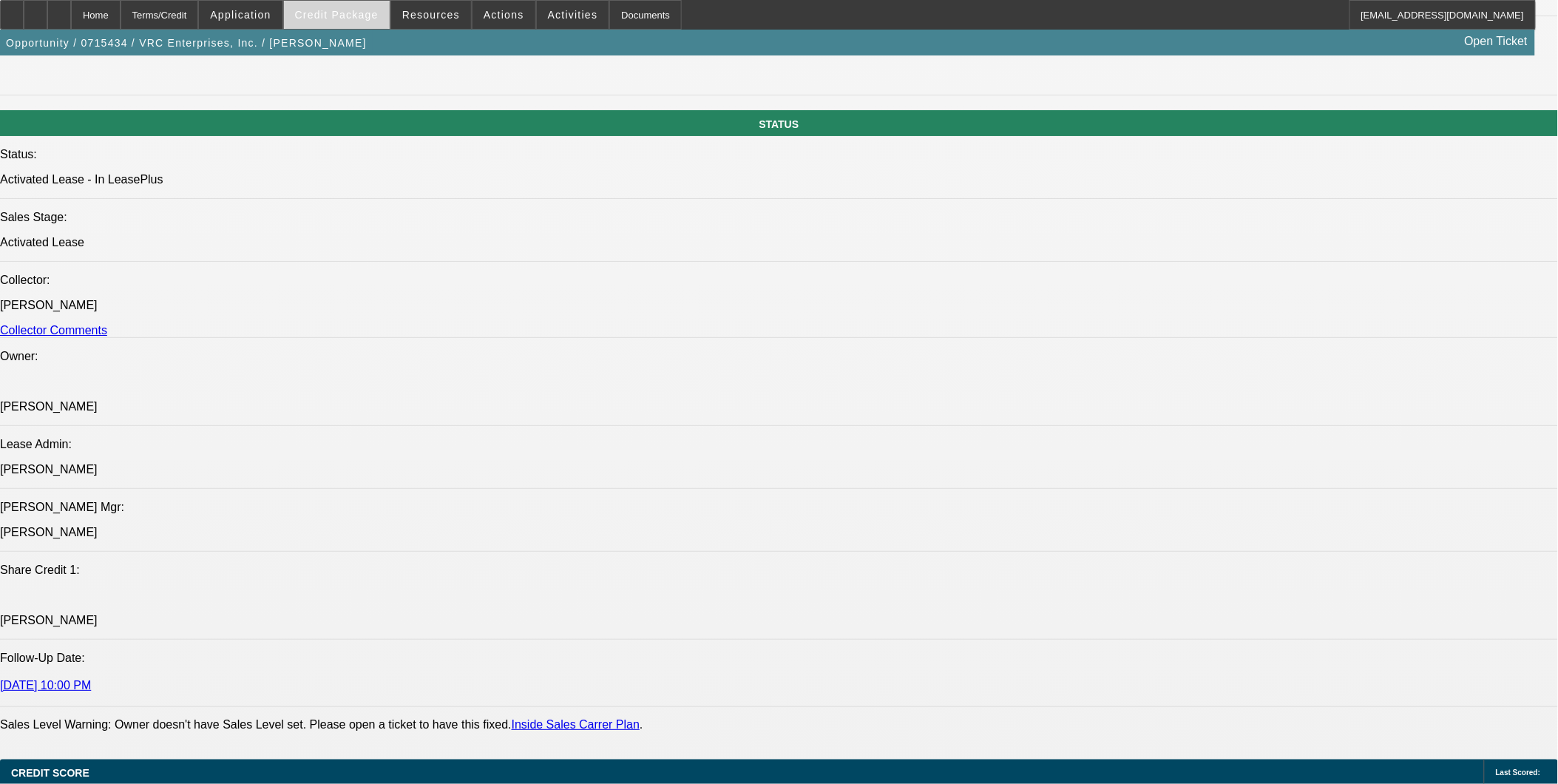
click at [353, 3] on span at bounding box center [337, 14] width 106 height 35
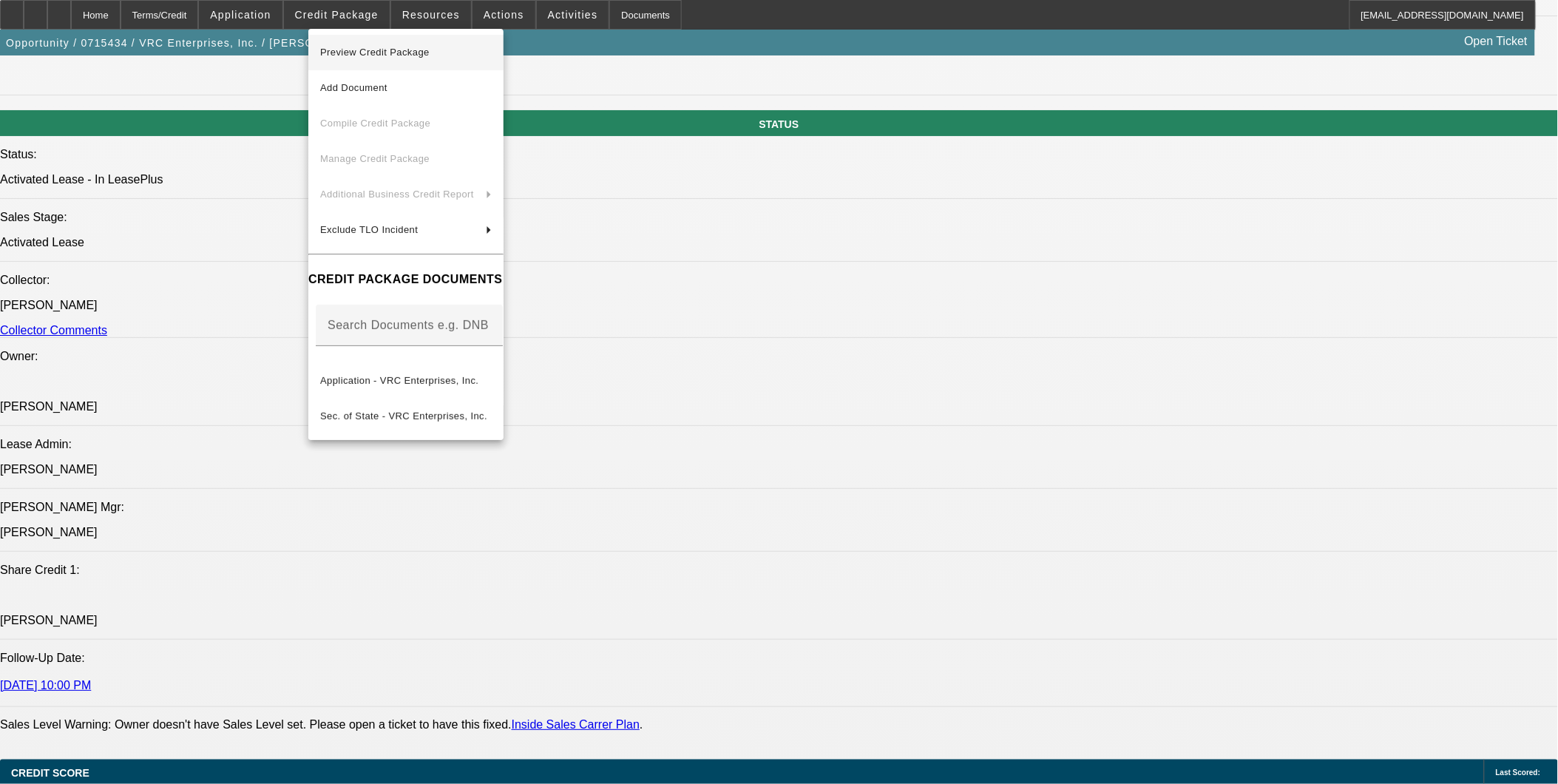
click at [401, 44] on span "Preview Credit Package" at bounding box center [406, 53] width 172 height 18
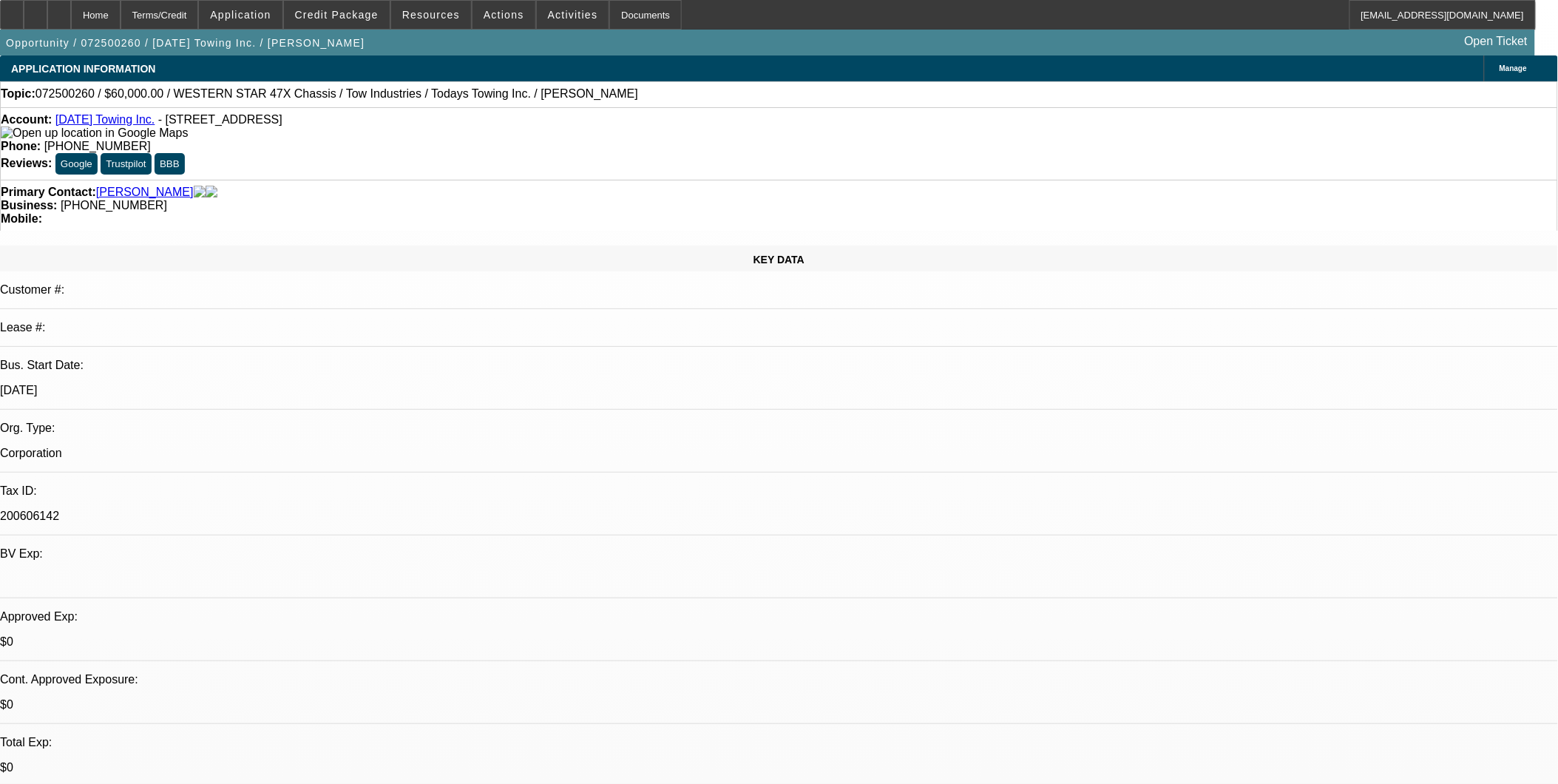
select select "0"
select select "0.1"
select select "0"
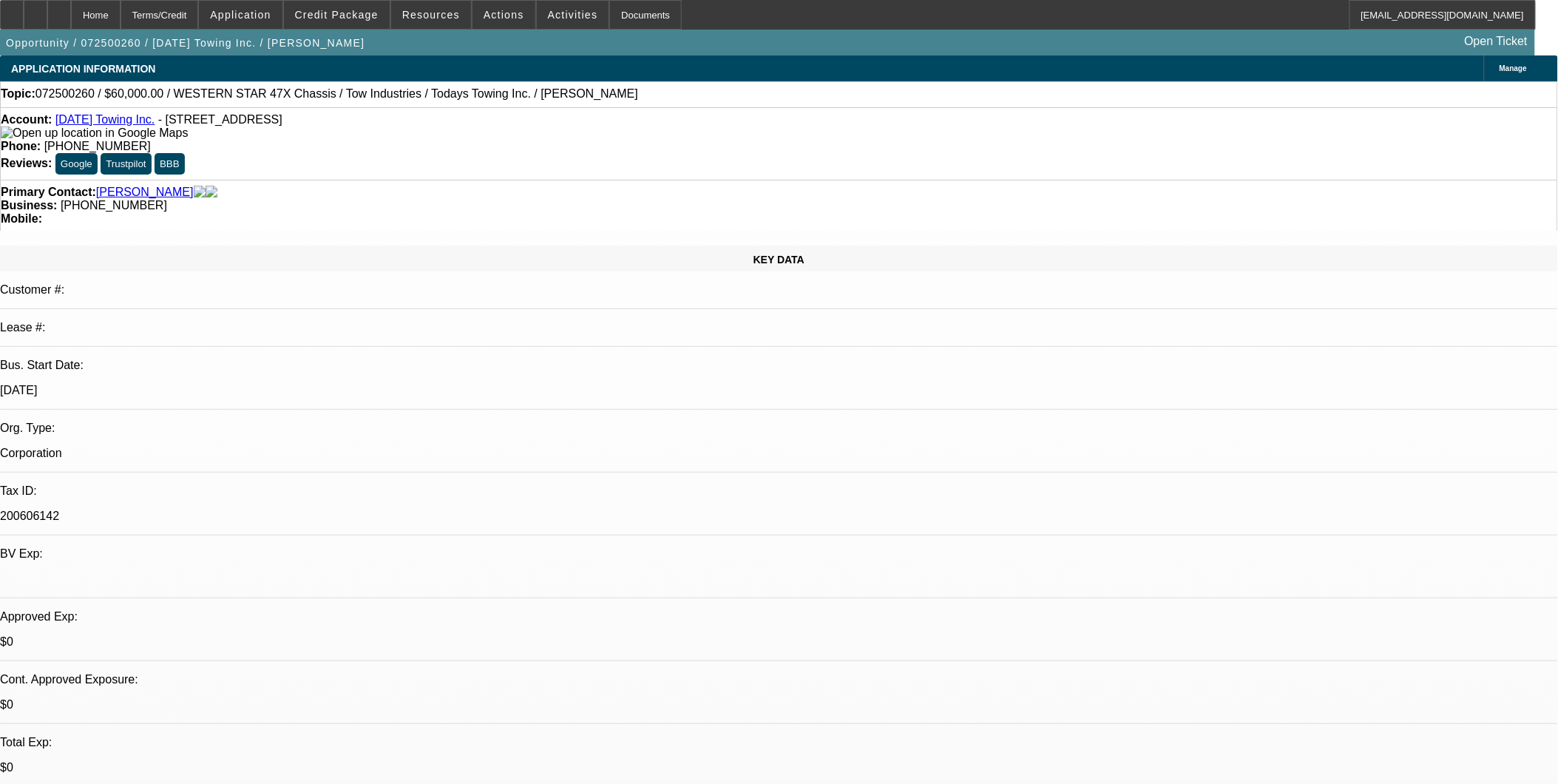
select select "0.1"
select select "0"
select select "0.1"
select select "0"
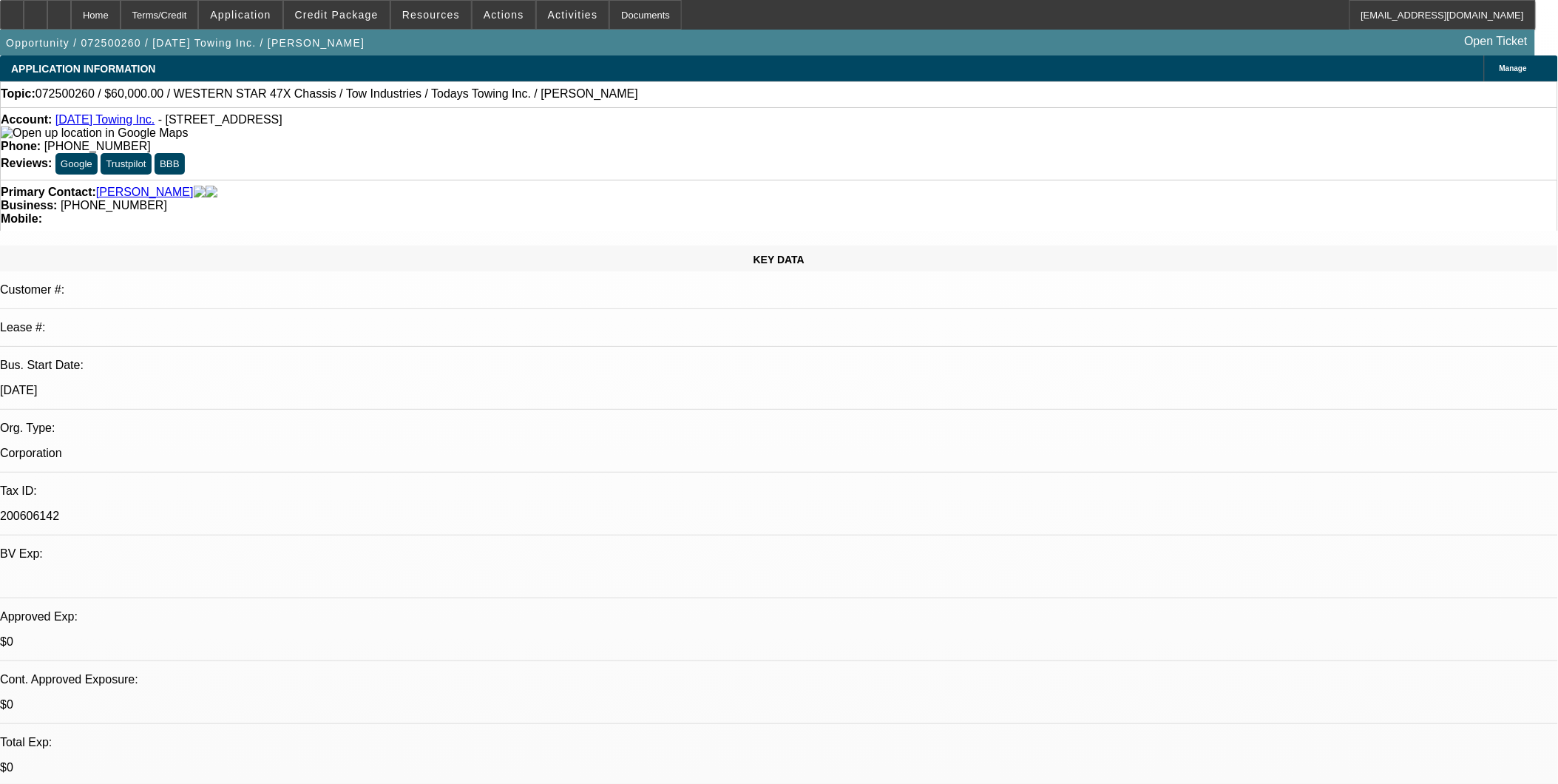
select select "0"
select select "1"
select select "2"
select select "4"
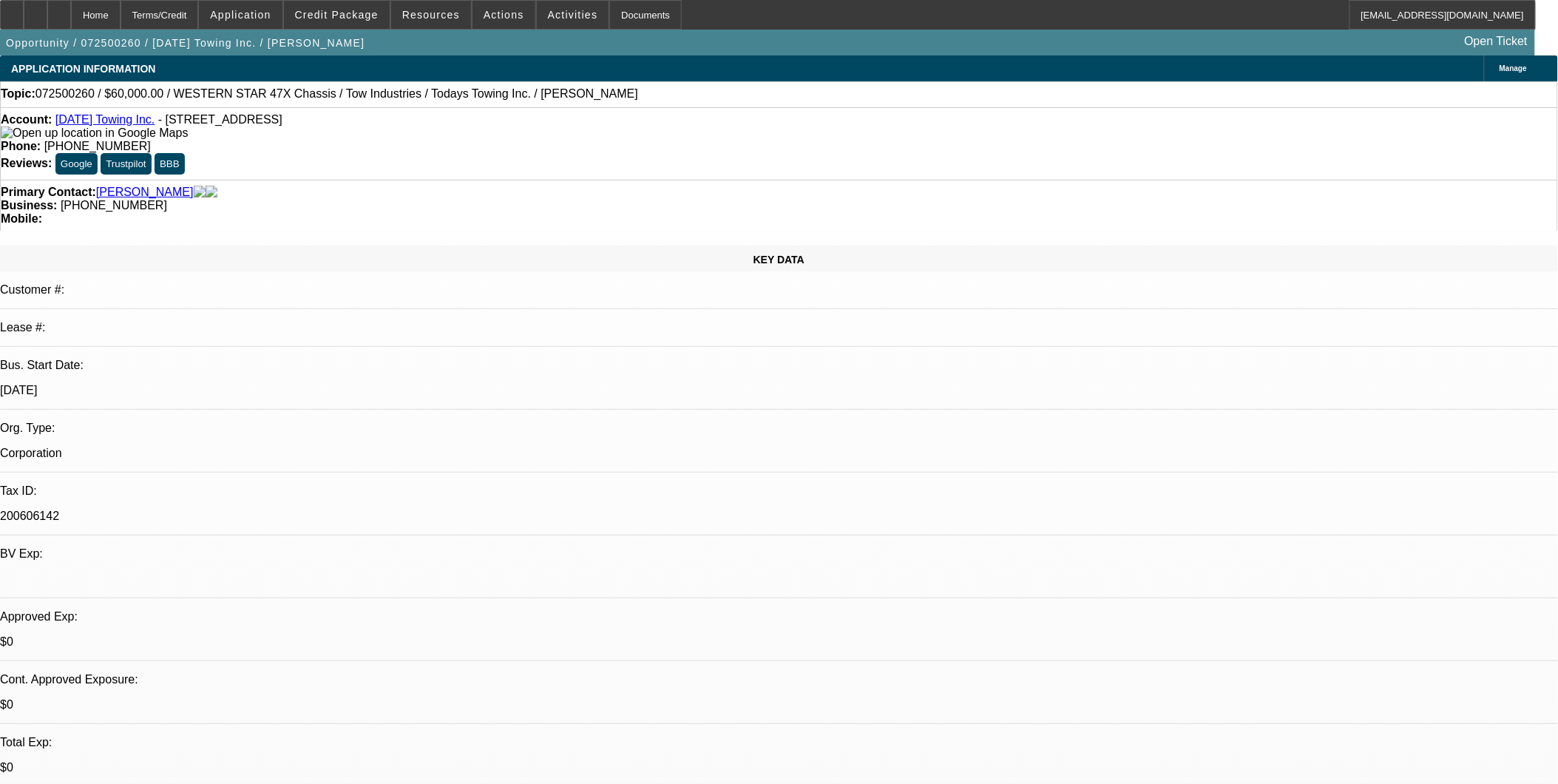
select select "1"
select select "2"
select select "4"
select select "1"
select select "2"
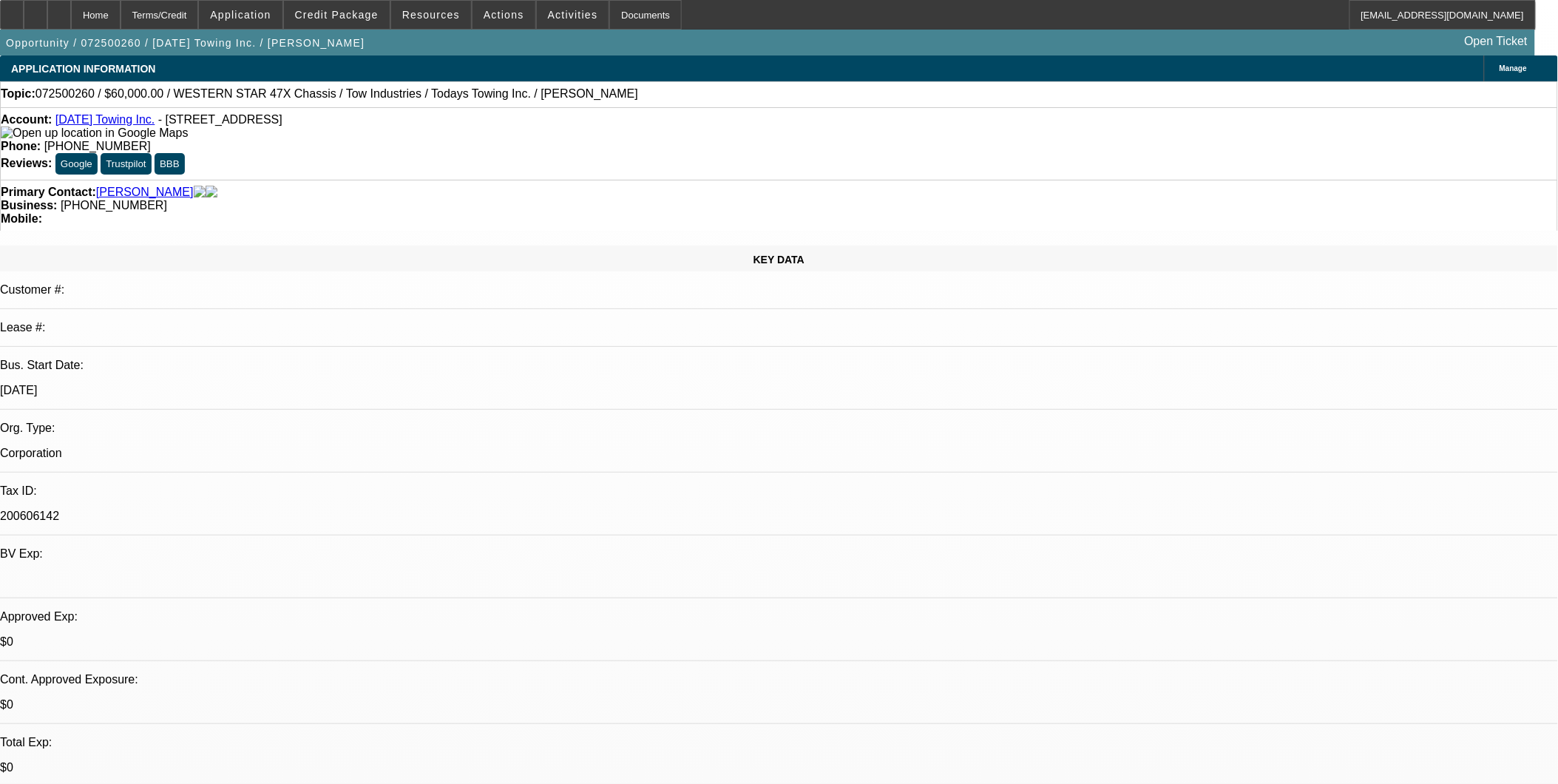
select select "4"
select select "1"
select select "6"
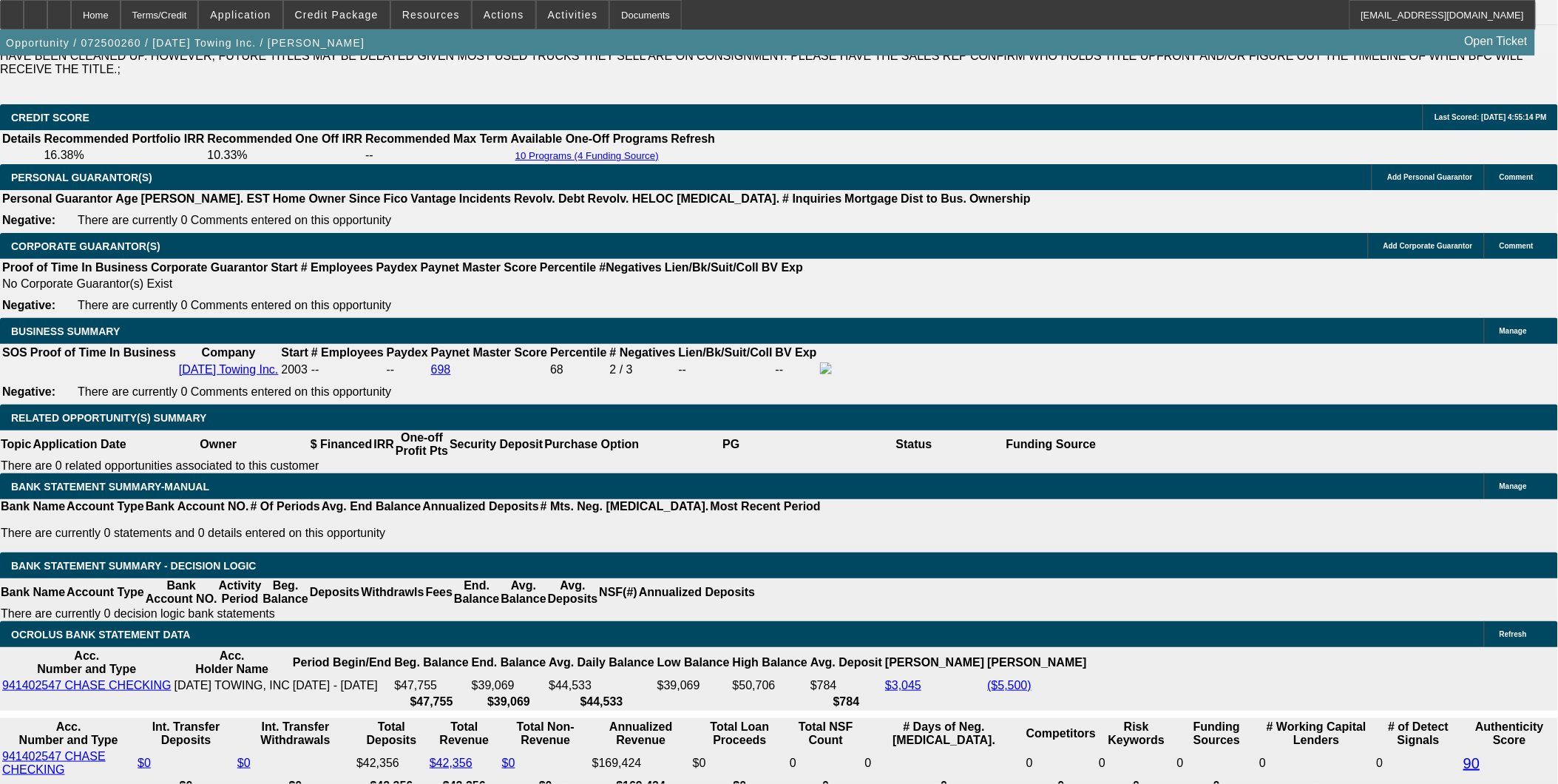
scroll to position [574, 0]
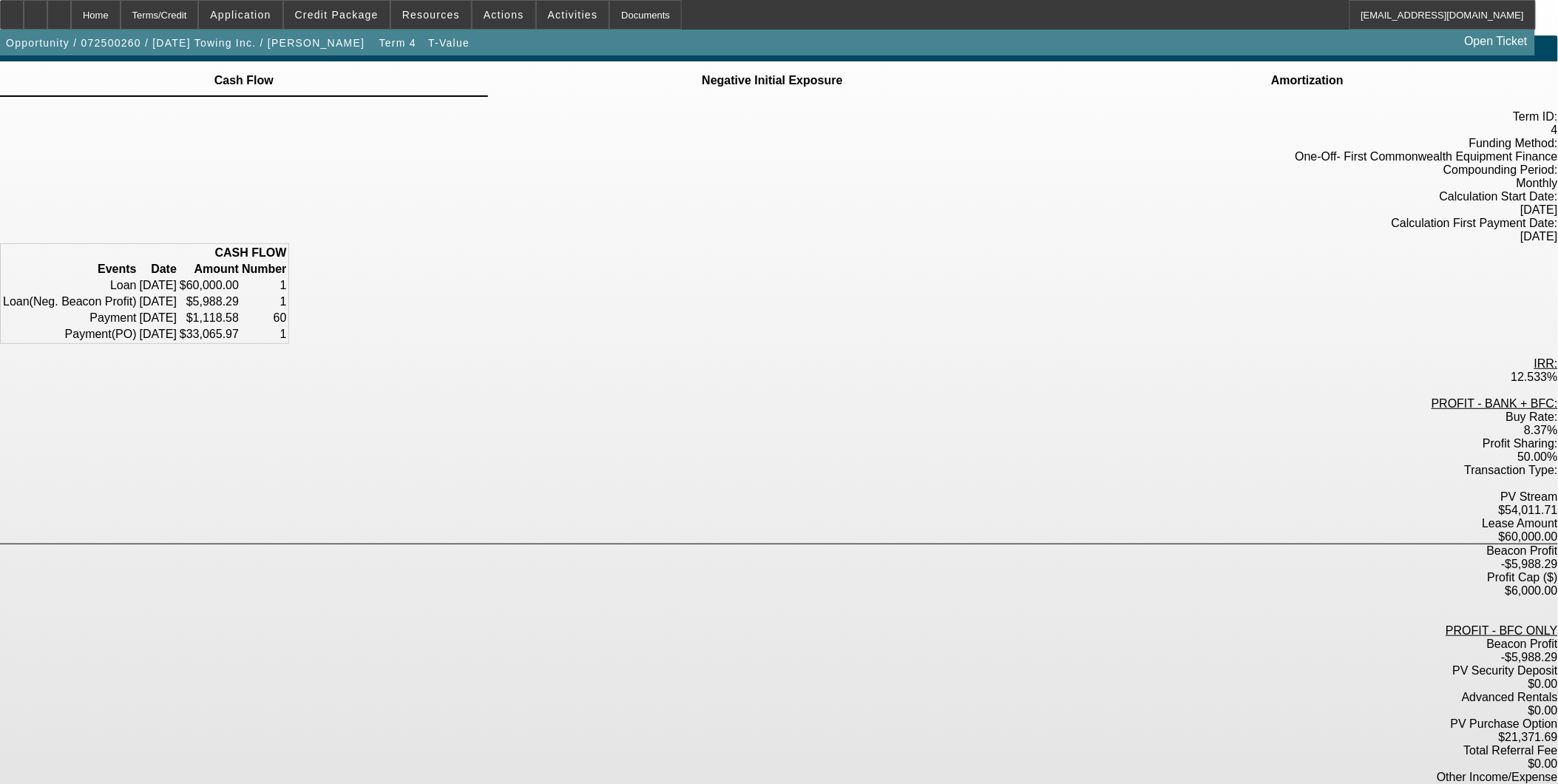
scroll to position [31, 0]
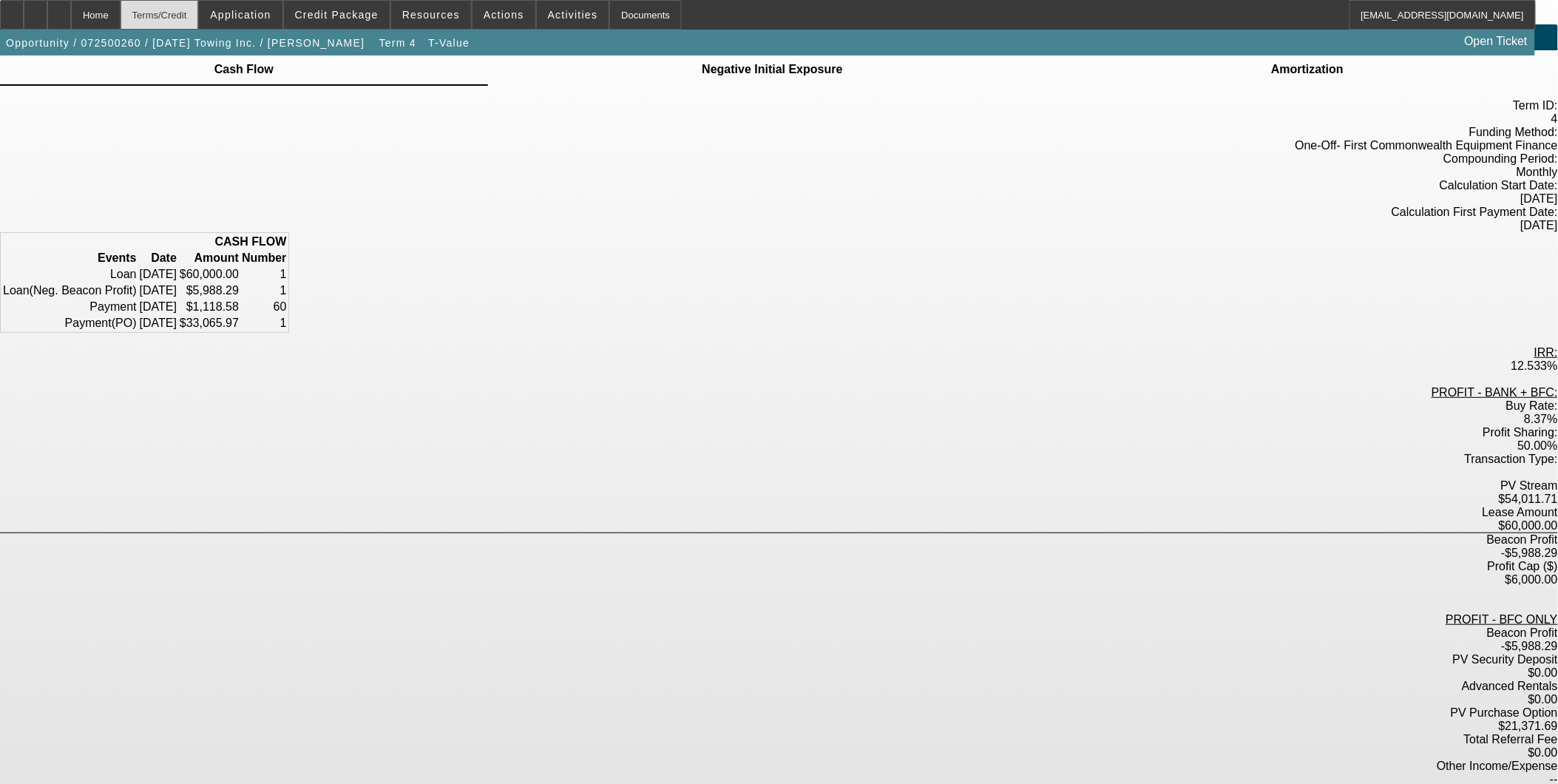
click at [195, 21] on div "Terms/Credit" at bounding box center [160, 15] width 78 height 30
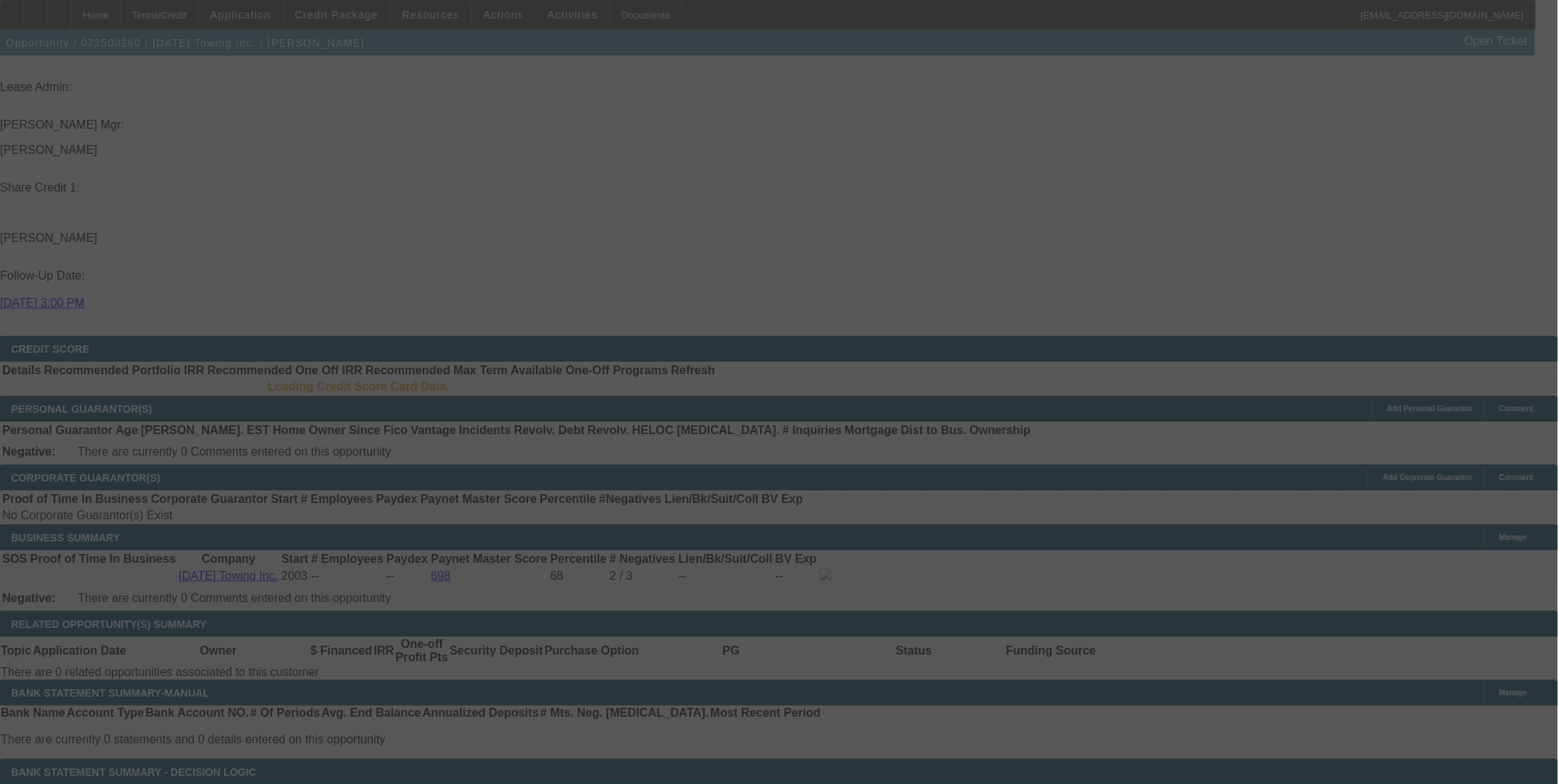
scroll to position [1851, 0]
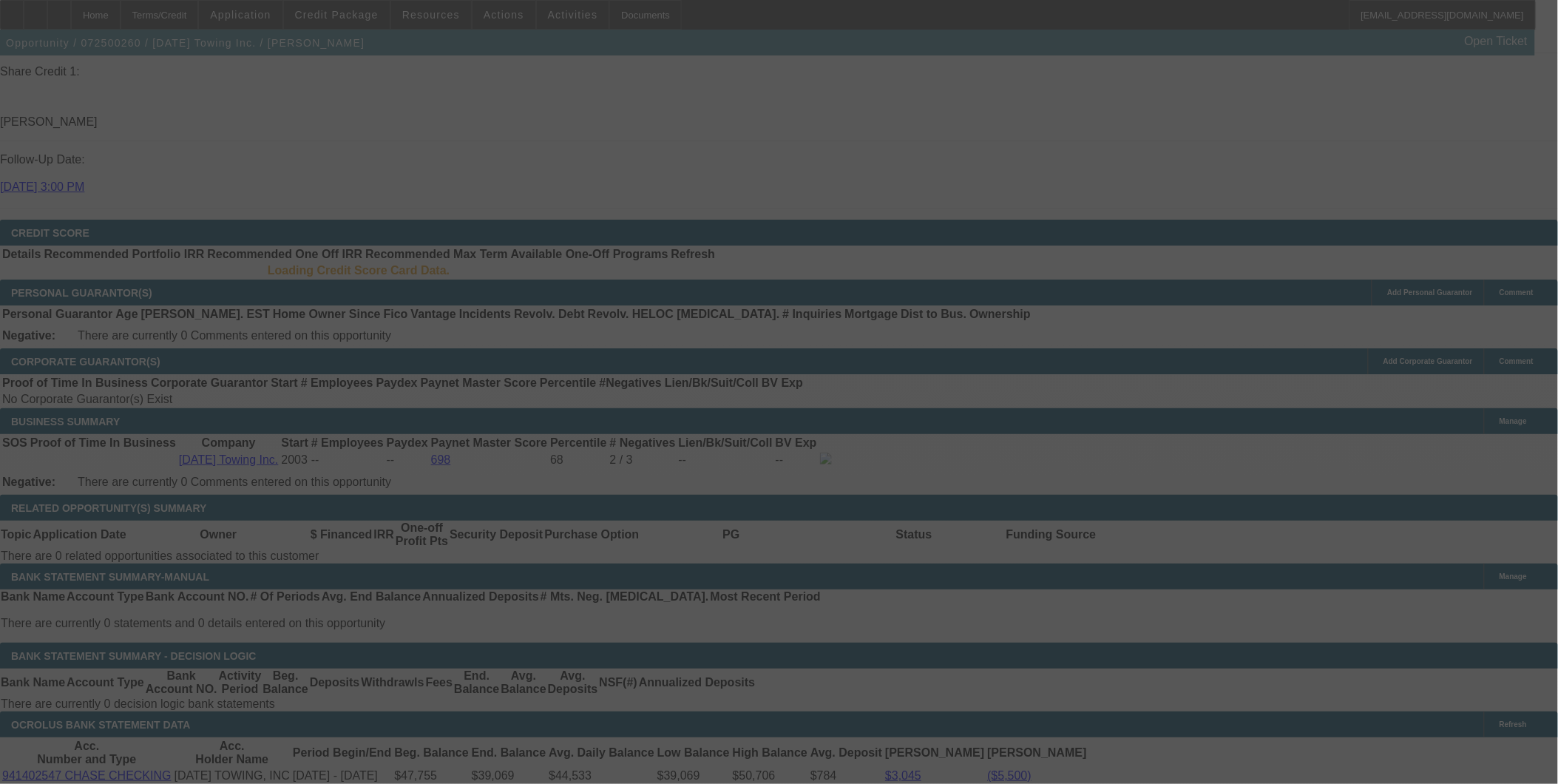
select select "0"
select select "2"
select select "0.1"
select select "4"
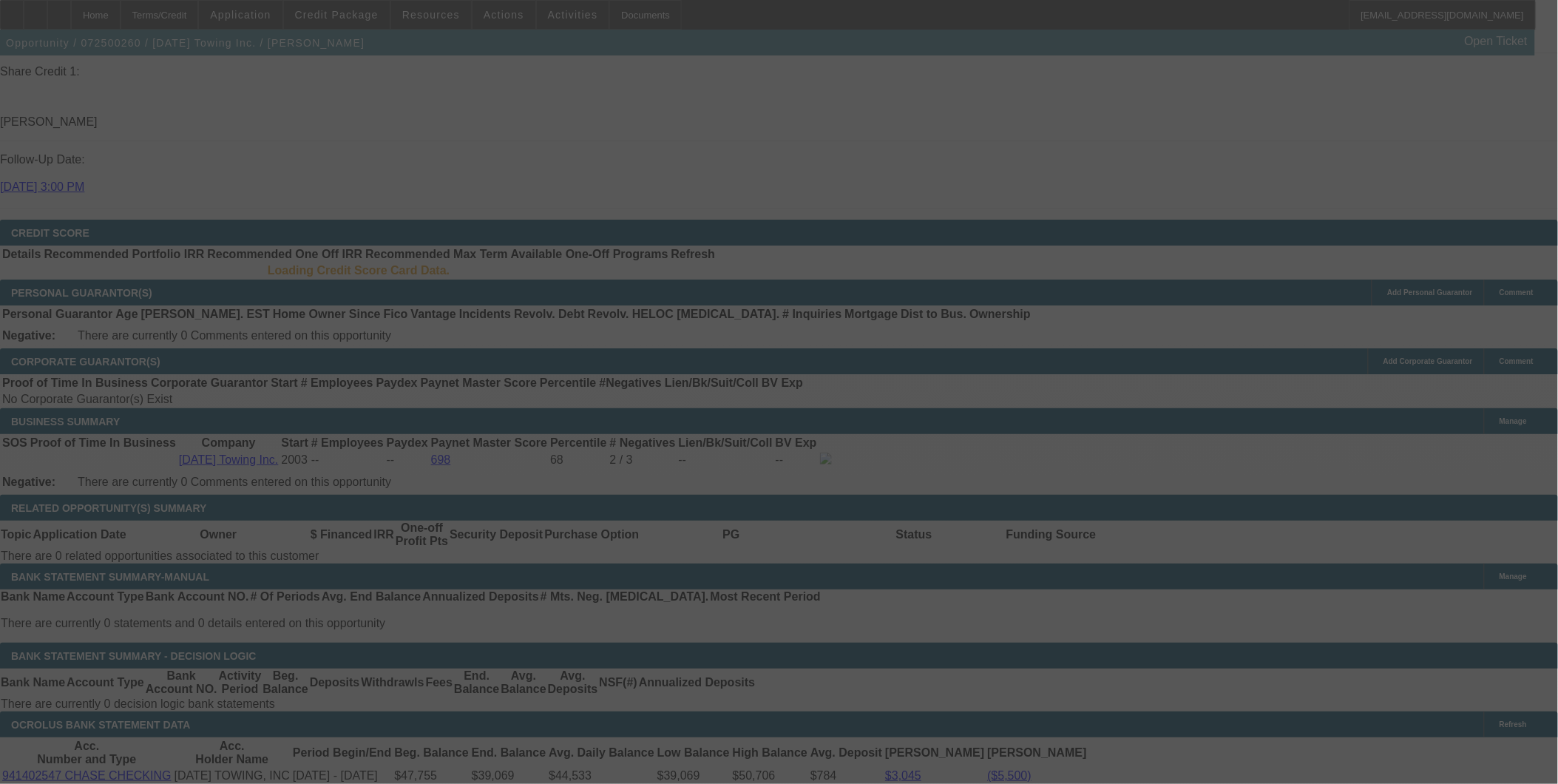
select select "0"
select select "2"
select select "0.1"
select select "4"
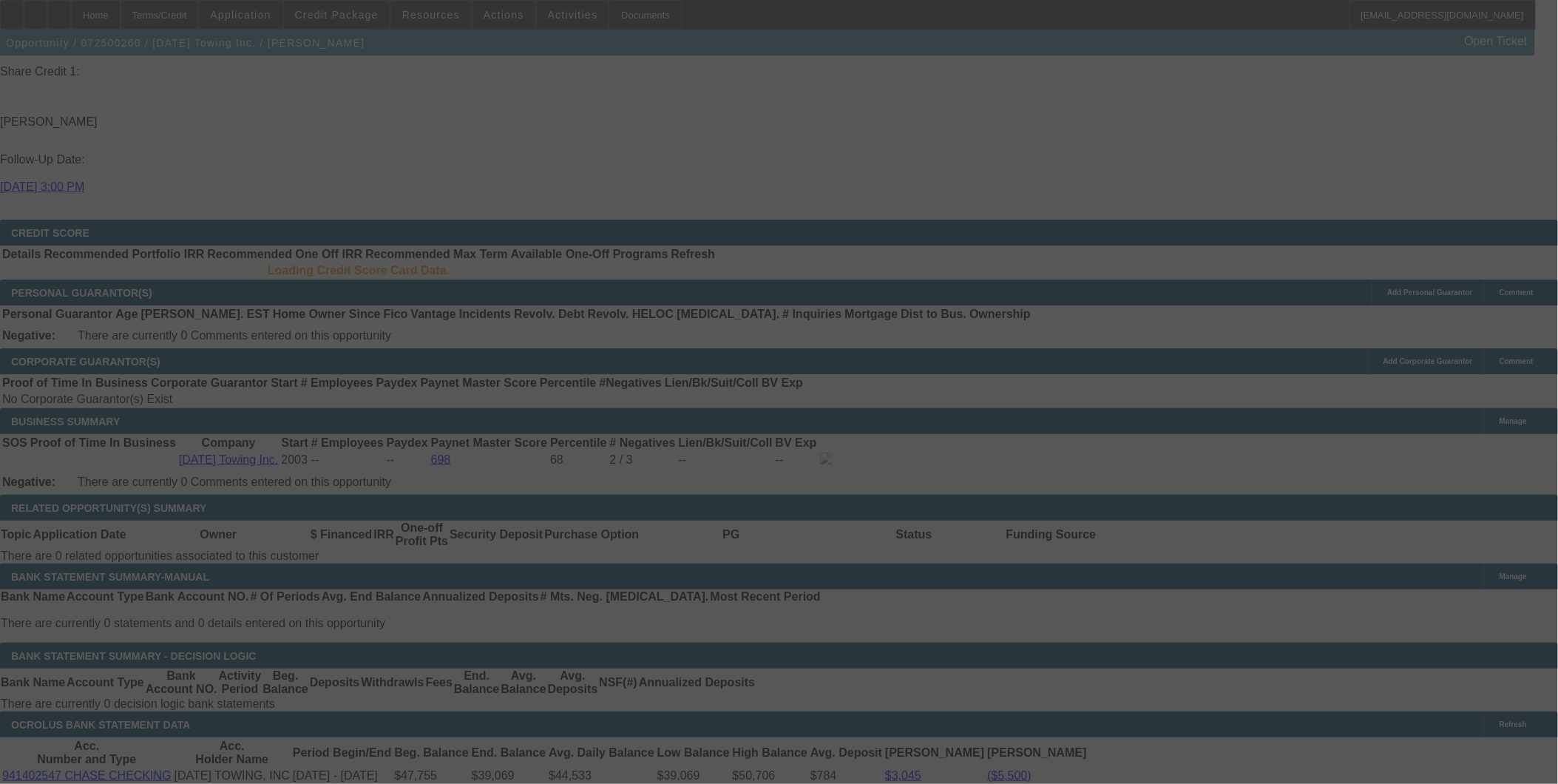
select select "0"
select select "2"
select select "0.1"
select select "4"
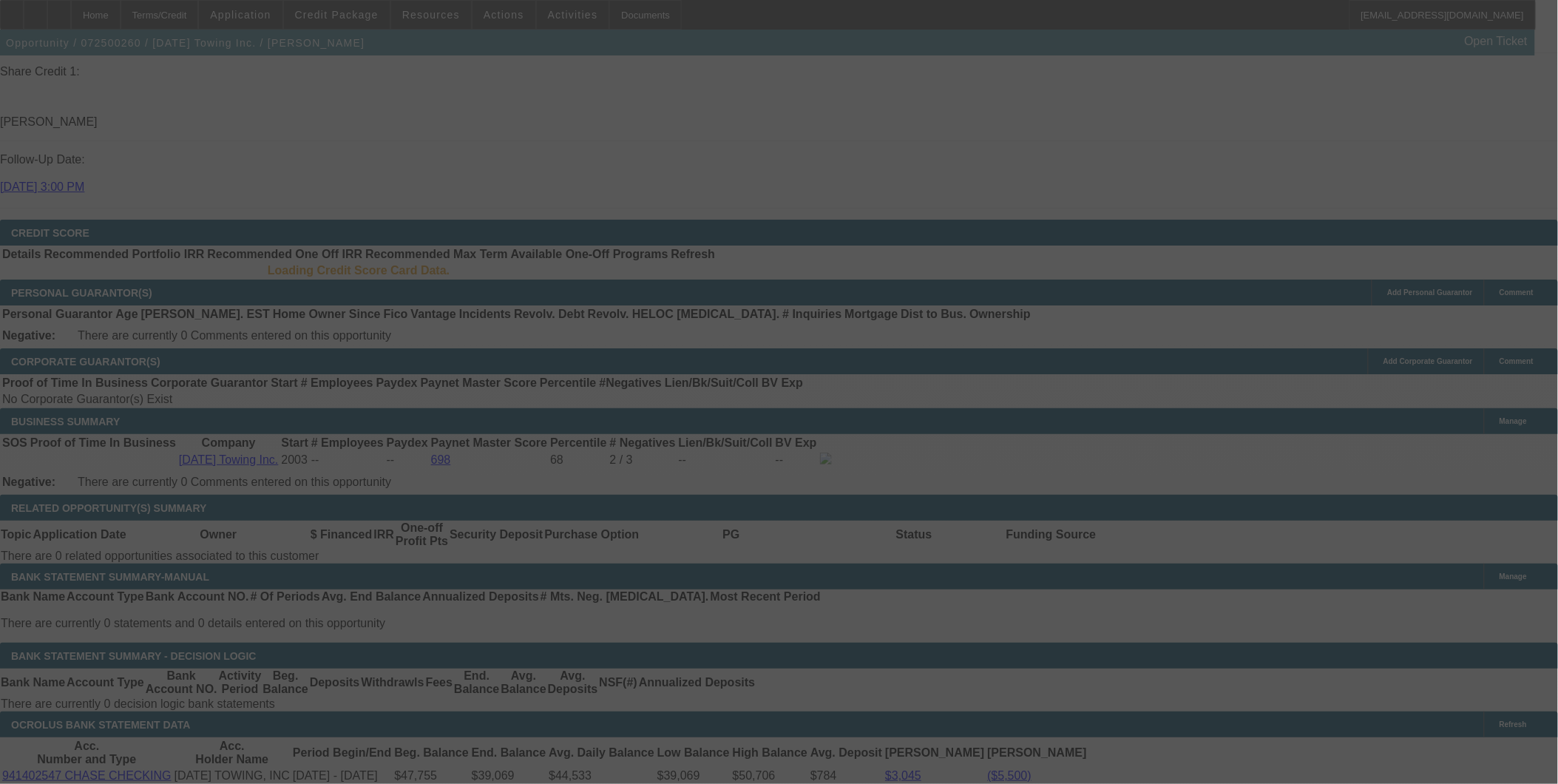
select select "0"
select select "6"
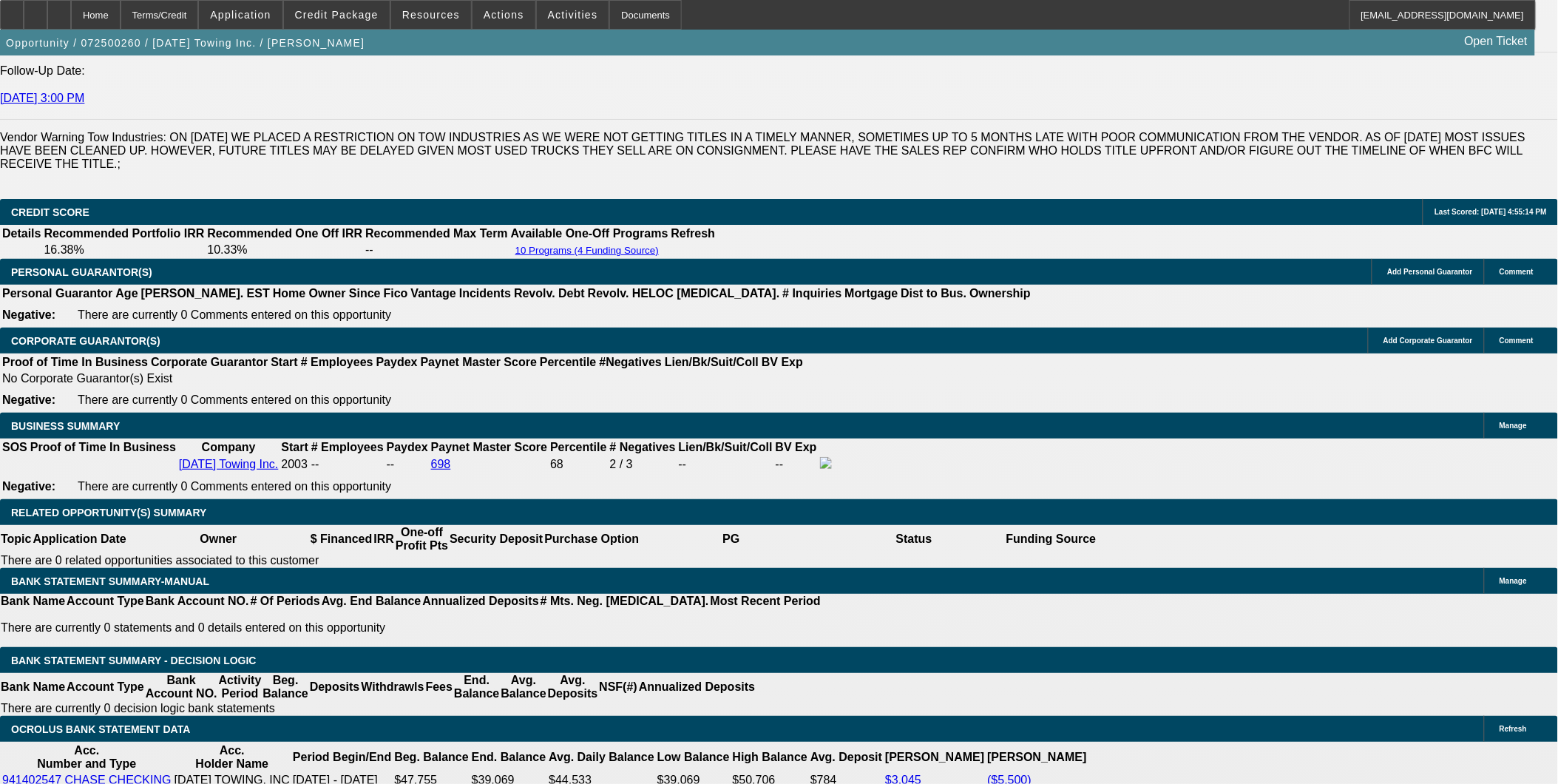
scroll to position [2085, 0]
